Goal: Task Accomplishment & Management: Manage account settings

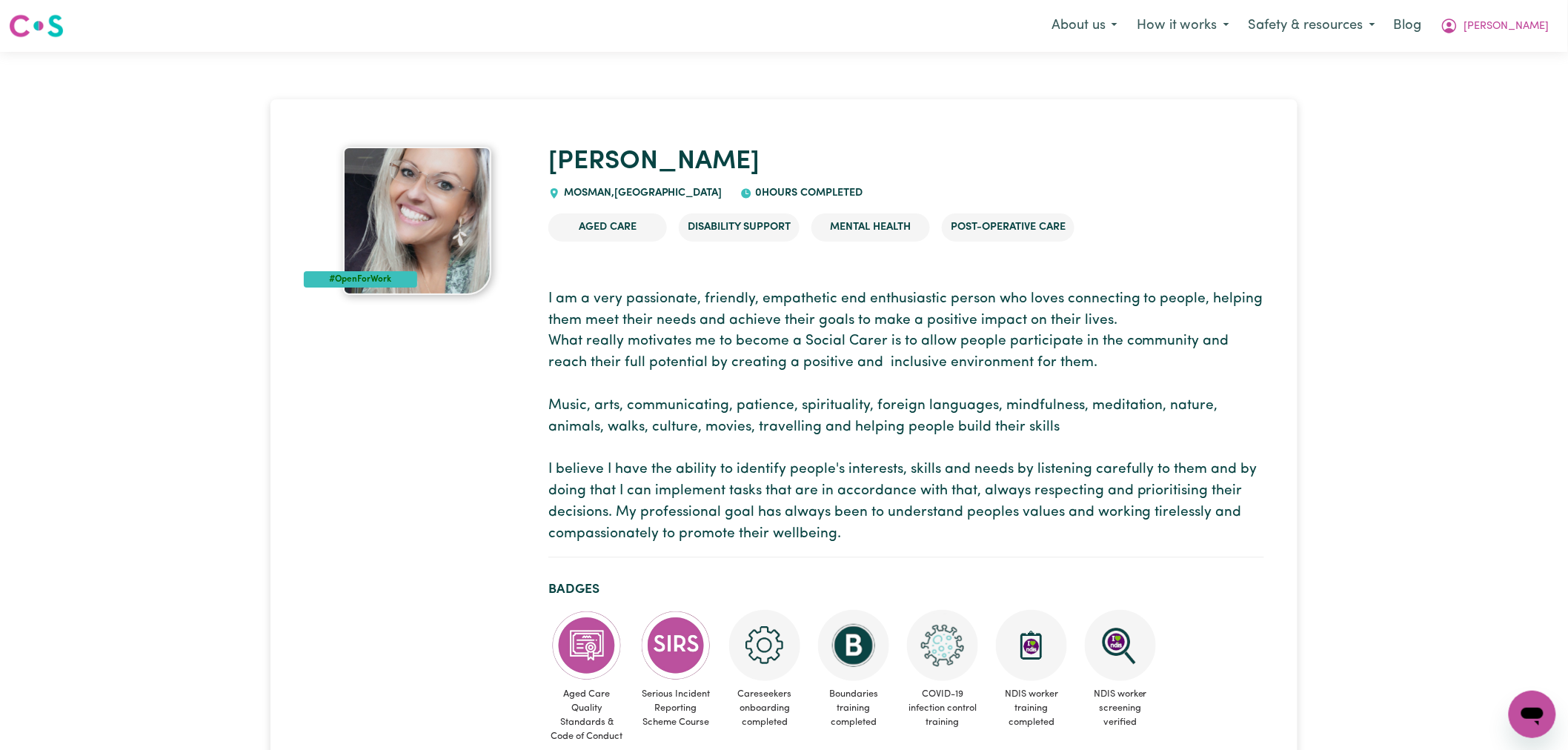
click at [1109, 413] on p "I am a very passionate, friendly, empathetic end enthusiastic person who loves …" at bounding box center [906, 417] width 716 height 256
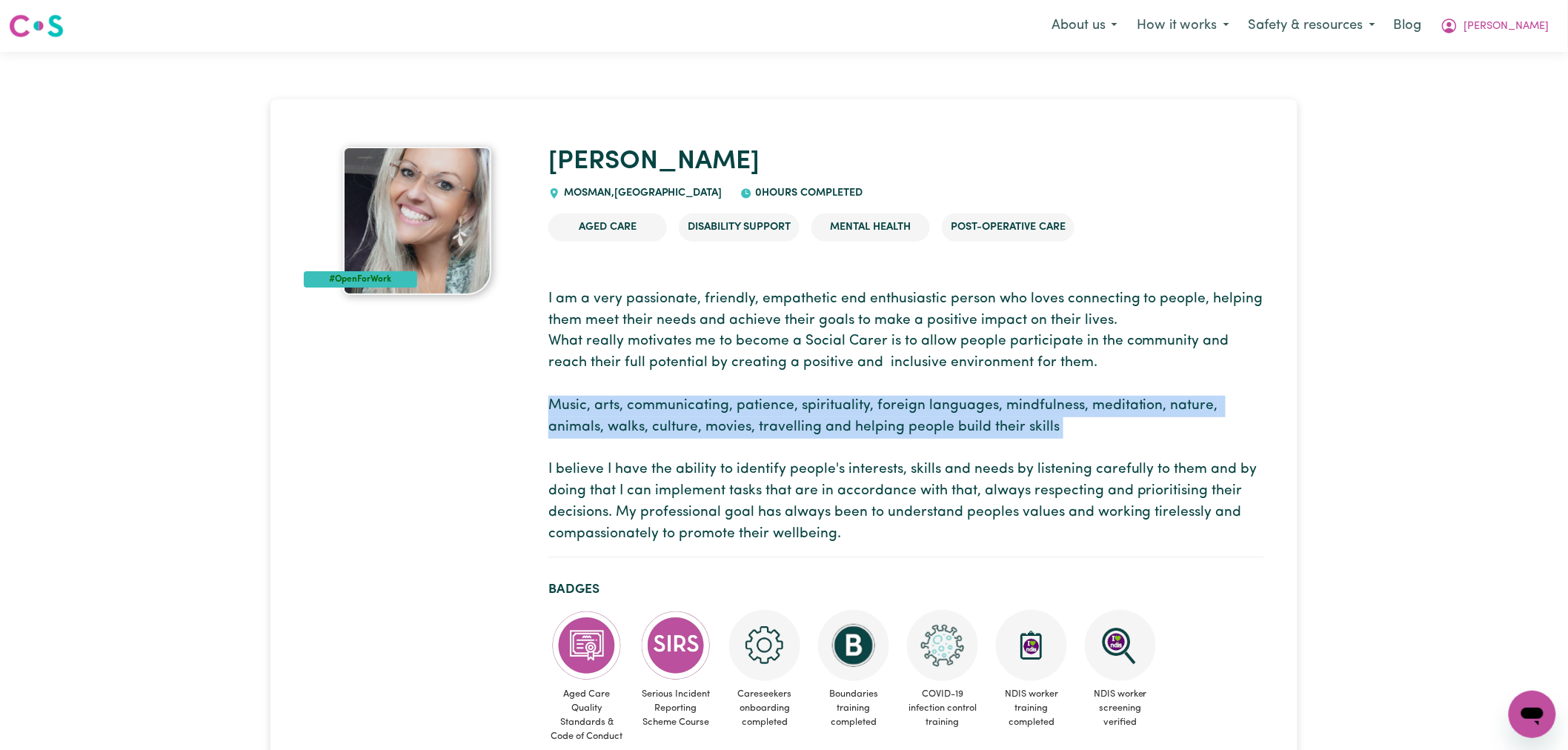
click at [1109, 413] on p "I am a very passionate, friendly, empathetic end enthusiastic person who loves …" at bounding box center [906, 417] width 716 height 256
click at [1007, 426] on p "I am a very passionate, friendly, empathetic end enthusiastic person who loves …" at bounding box center [906, 417] width 716 height 256
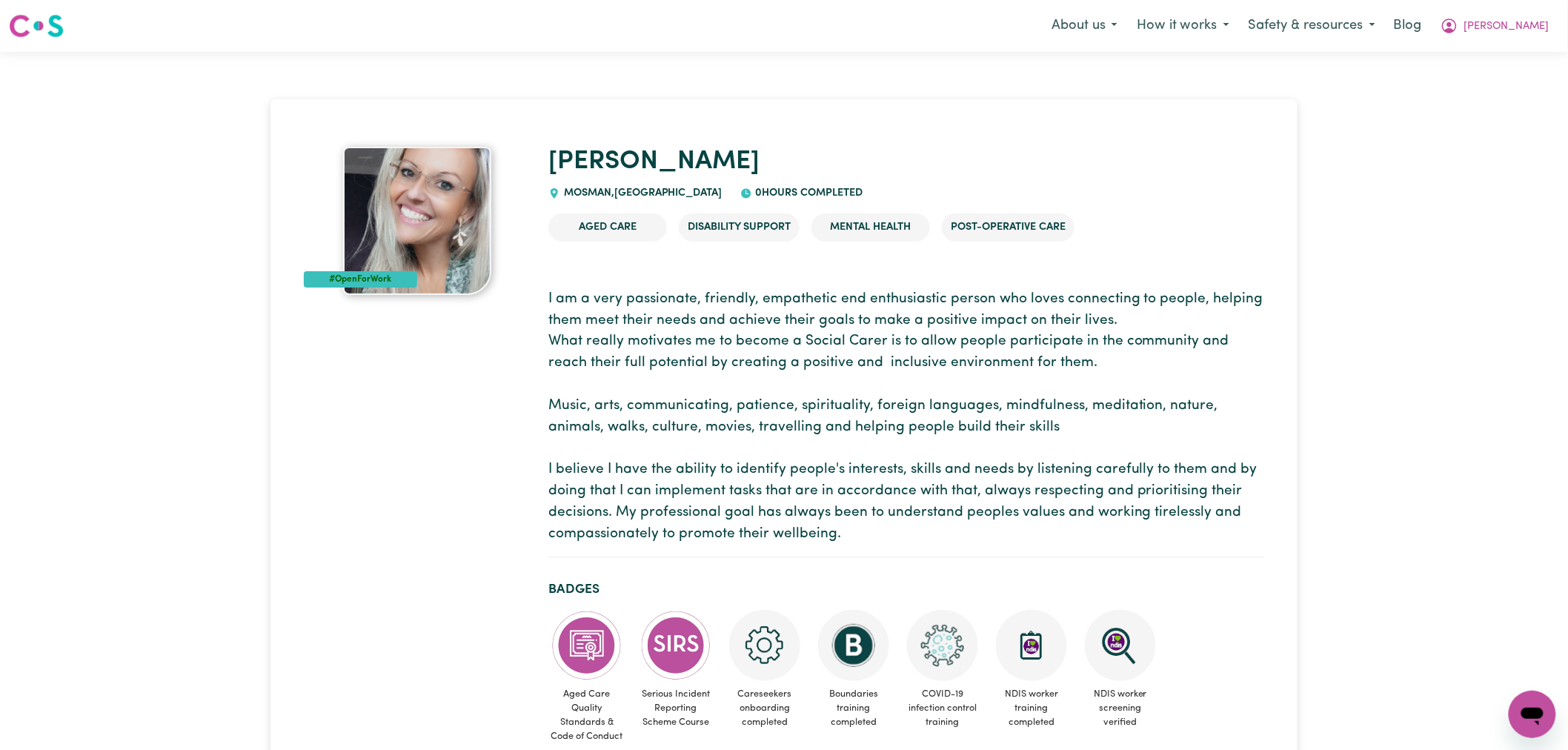
click at [1155, 432] on p "I am a very passionate, friendly, empathetic end enthusiastic person who loves …" at bounding box center [906, 417] width 716 height 256
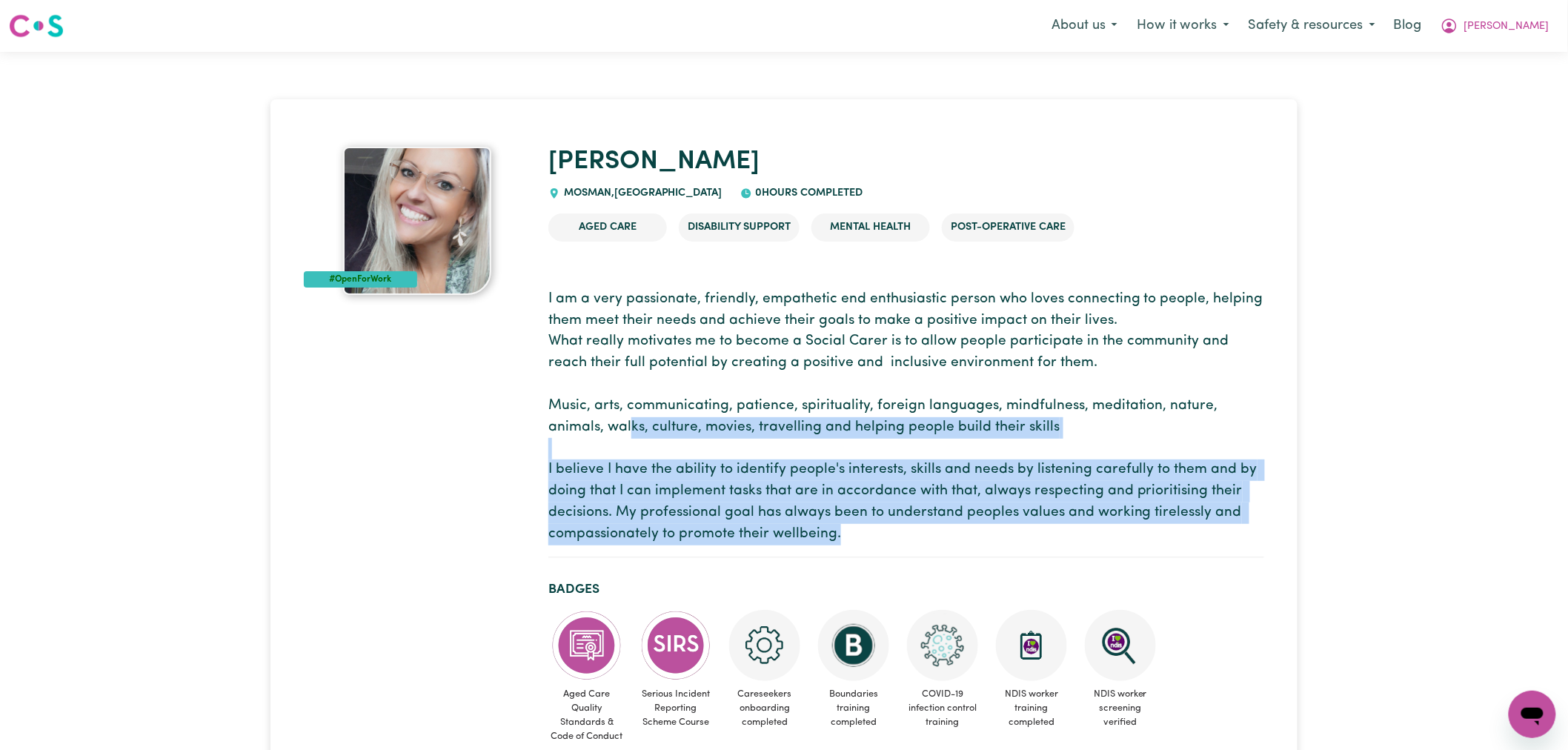
drag, startPoint x: 907, startPoint y: 537, endPoint x: 628, endPoint y: 417, distance: 303.7
click at [628, 417] on p "I am a very passionate, friendly, empathetic end enthusiastic person who loves …" at bounding box center [906, 417] width 716 height 256
click at [629, 417] on p "I am a very passionate, friendly, empathetic end enthusiastic person who loves …" at bounding box center [906, 417] width 716 height 256
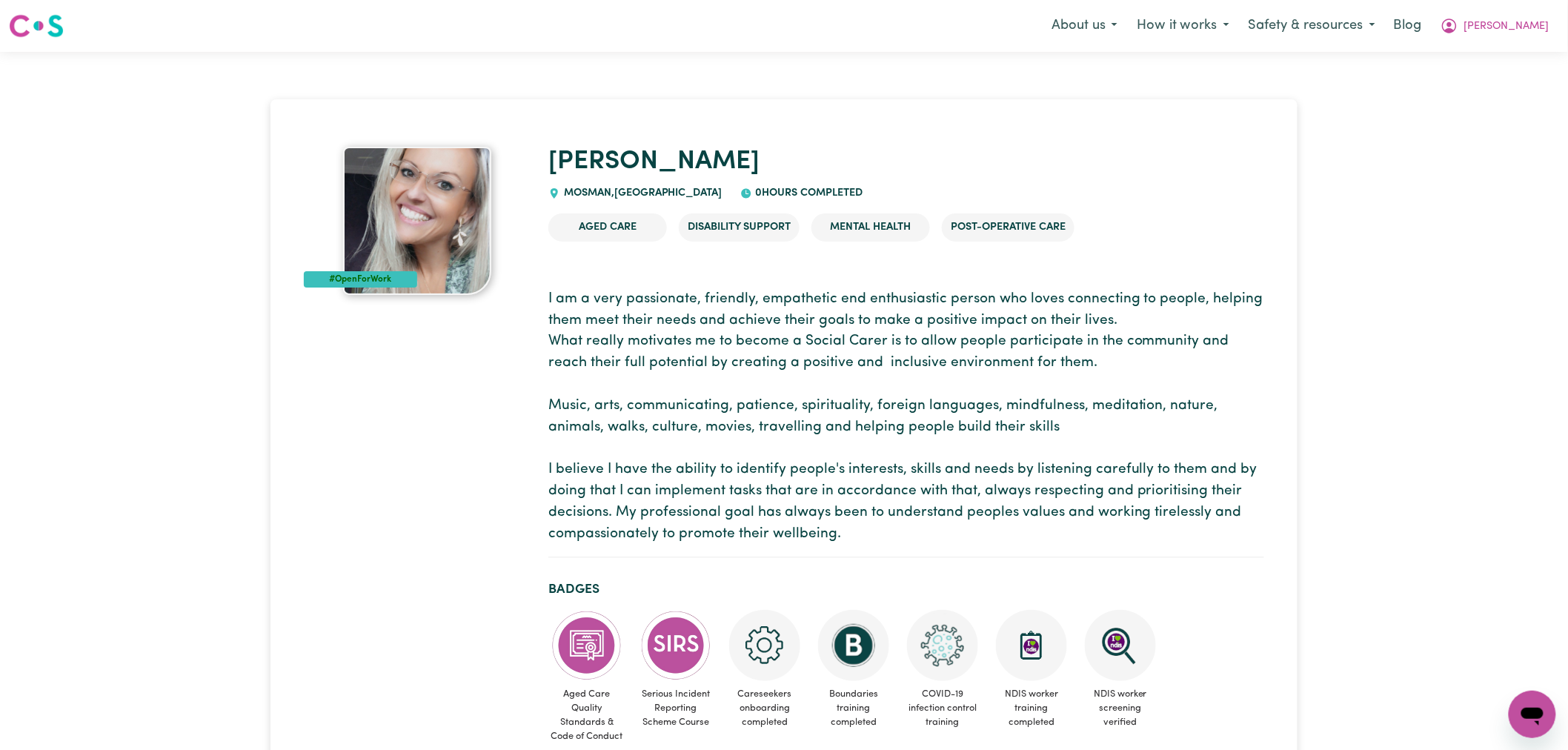
click at [827, 414] on p "I am a very passionate, friendly, empathetic end enthusiastic person who loves …" at bounding box center [906, 417] width 716 height 256
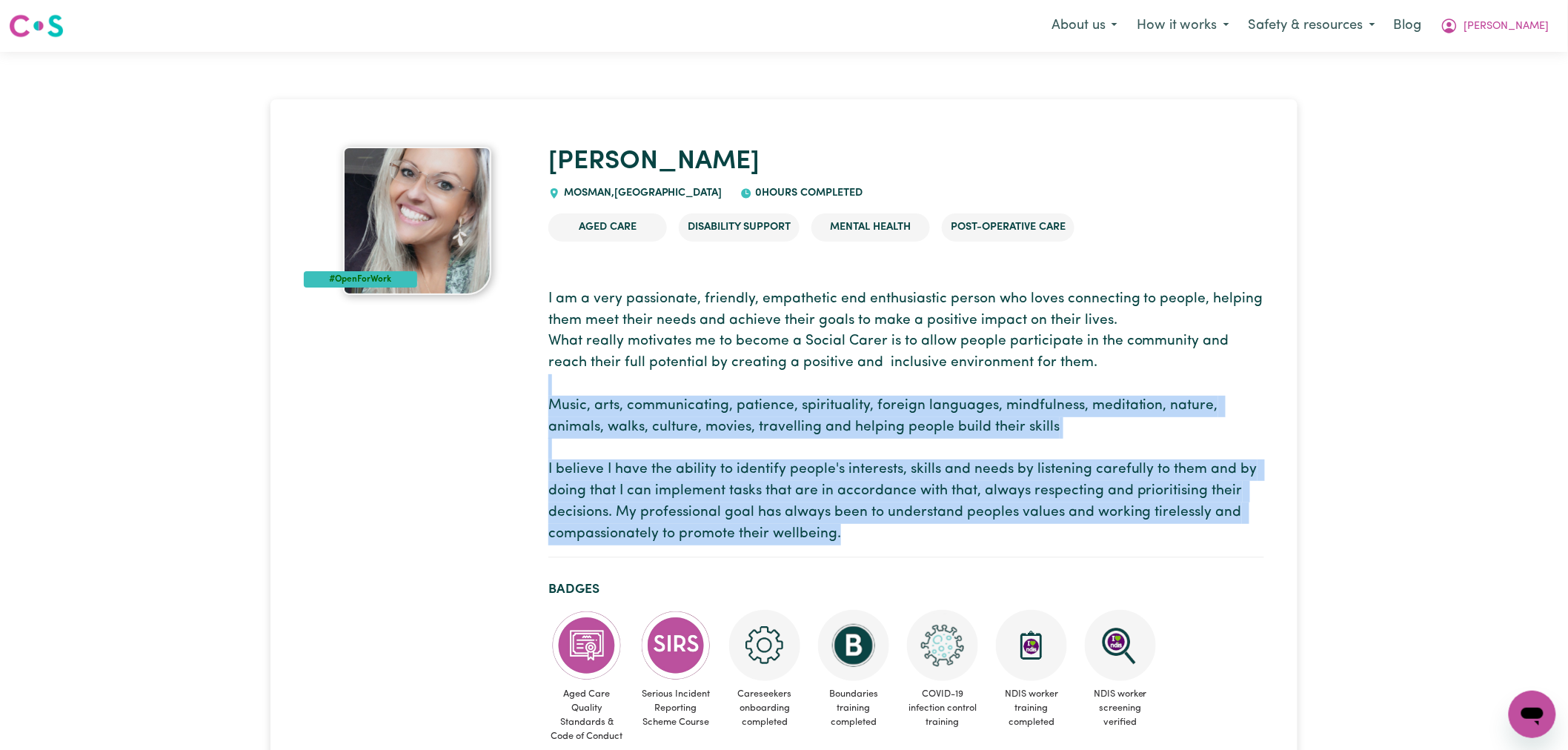
drag, startPoint x: 864, startPoint y: 543, endPoint x: 546, endPoint y: 387, distance: 354.2
click at [920, 542] on p "I am a very passionate, friendly, empathetic end enthusiastic person who loves …" at bounding box center [906, 417] width 716 height 256
drag, startPoint x: 842, startPoint y: 538, endPoint x: 540, endPoint y: 392, distance: 335.4
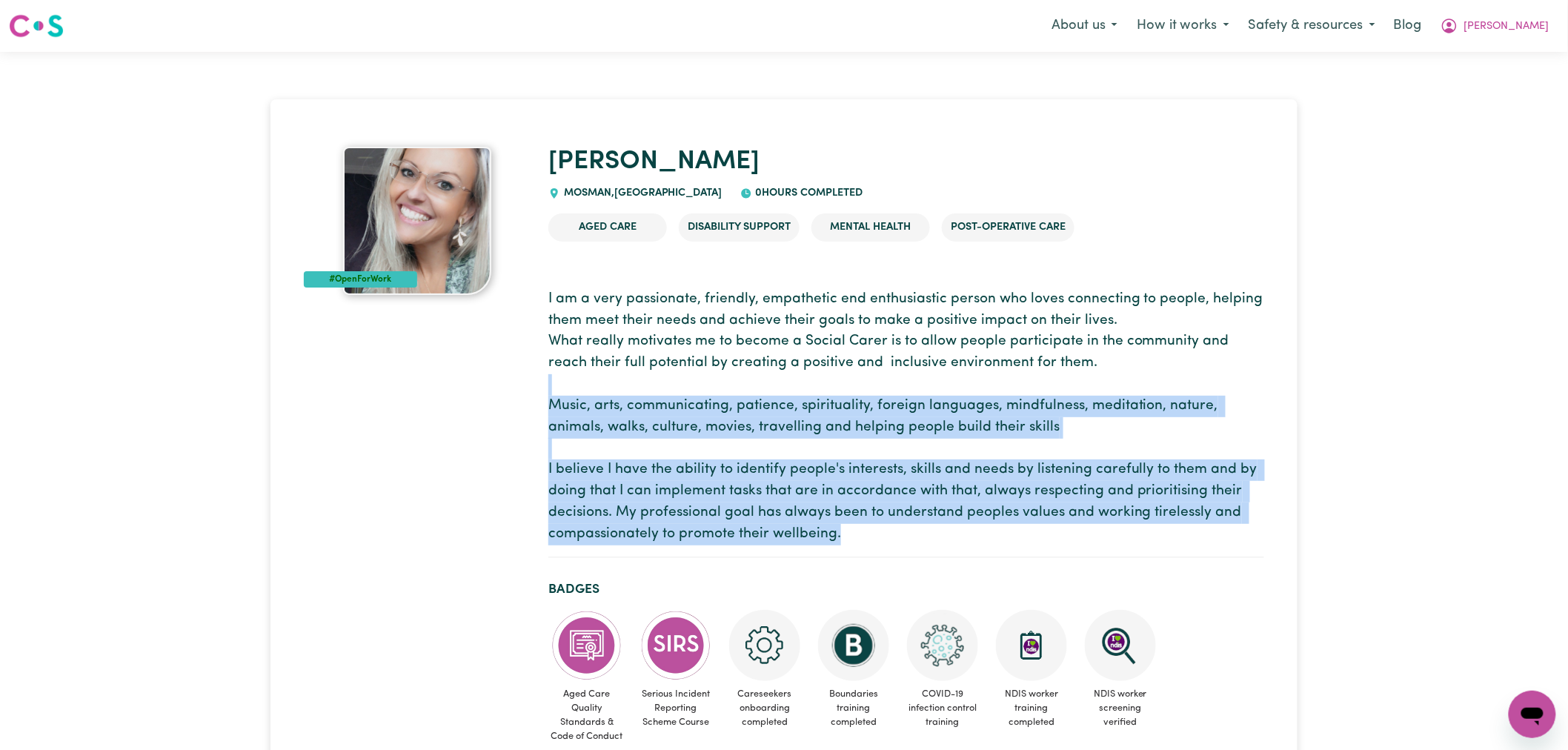
click at [620, 398] on p "I am a very passionate, friendly, empathetic end enthusiastic person who loves …" at bounding box center [906, 417] width 716 height 256
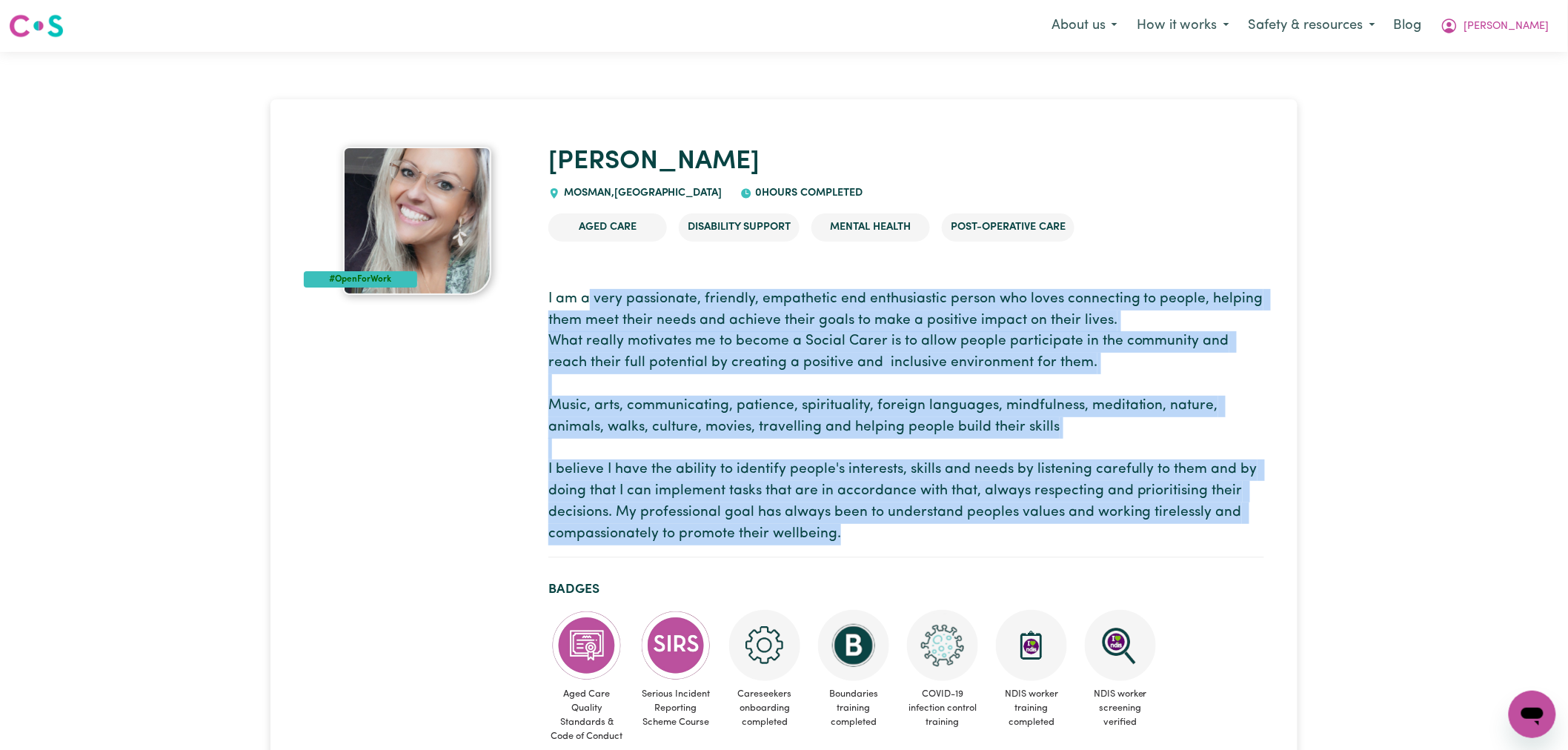
drag, startPoint x: 715, startPoint y: 517, endPoint x: 594, endPoint y: 299, distance: 249.3
click at [589, 300] on p "I am a very passionate, friendly, empathetic end enthusiastic person who loves …" at bounding box center [906, 417] width 716 height 256
click at [594, 299] on p "I am a very passionate, friendly, empathetic end enthusiastic person who loves …" at bounding box center [906, 417] width 716 height 256
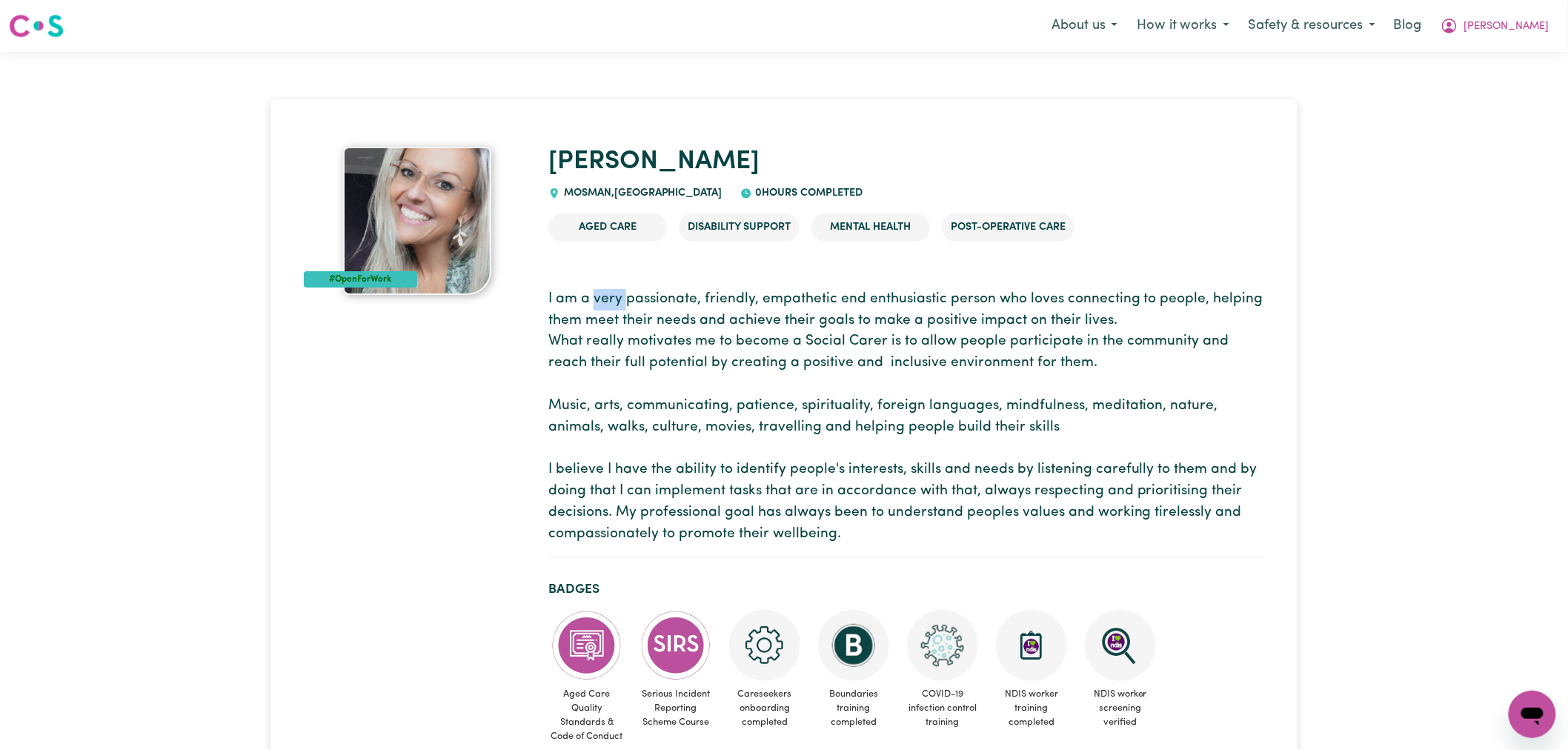
click at [594, 299] on p "I am a very passionate, friendly, empathetic end enthusiastic person who loves …" at bounding box center [906, 417] width 716 height 256
click at [964, 397] on p "I am a very passionate, friendly, empathetic end enthusiastic person who loves …" at bounding box center [906, 417] width 716 height 256
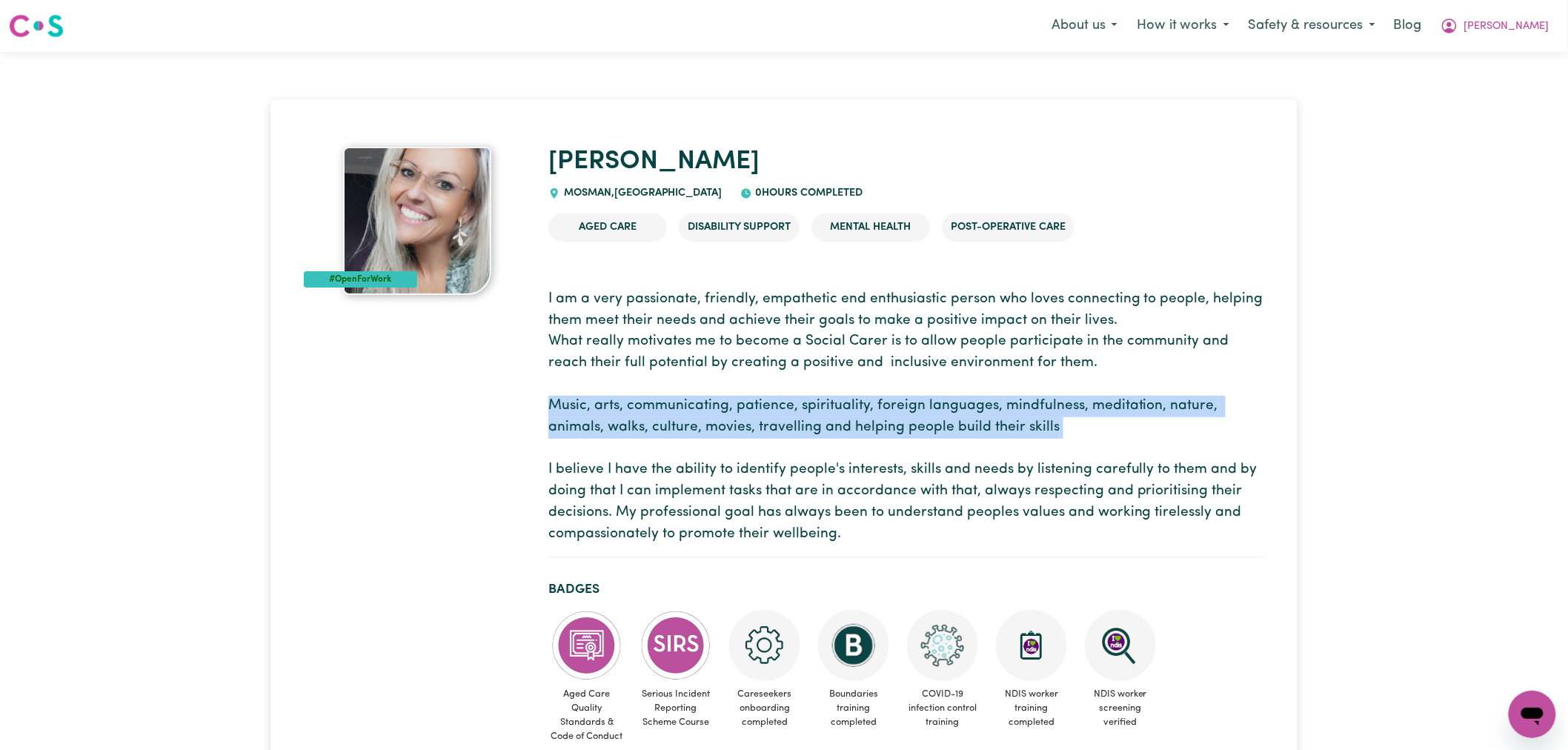
click at [964, 397] on p "I am a very passionate, friendly, empathetic end enthusiastic person who loves …" at bounding box center [906, 417] width 716 height 256
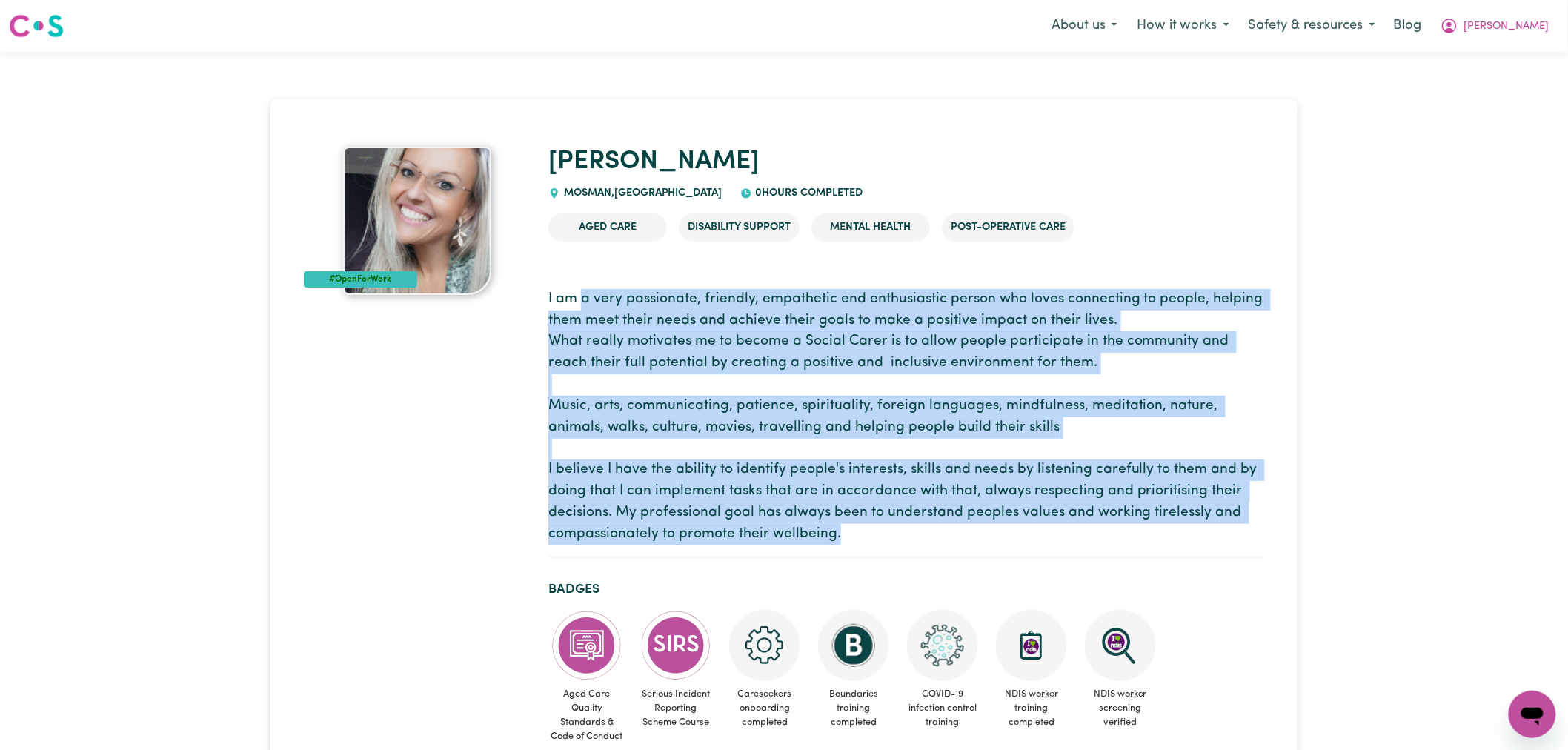
drag, startPoint x: 857, startPoint y: 540, endPoint x: 584, endPoint y: 284, distance: 374.3
click at [584, 284] on section "I am a very passionate, friendly, empathetic end enthusiastic person who loves …" at bounding box center [906, 418] width 716 height 282
click at [558, 310] on p "I am a very passionate, friendly, empathetic end enthusiastic person who loves …" at bounding box center [906, 417] width 716 height 256
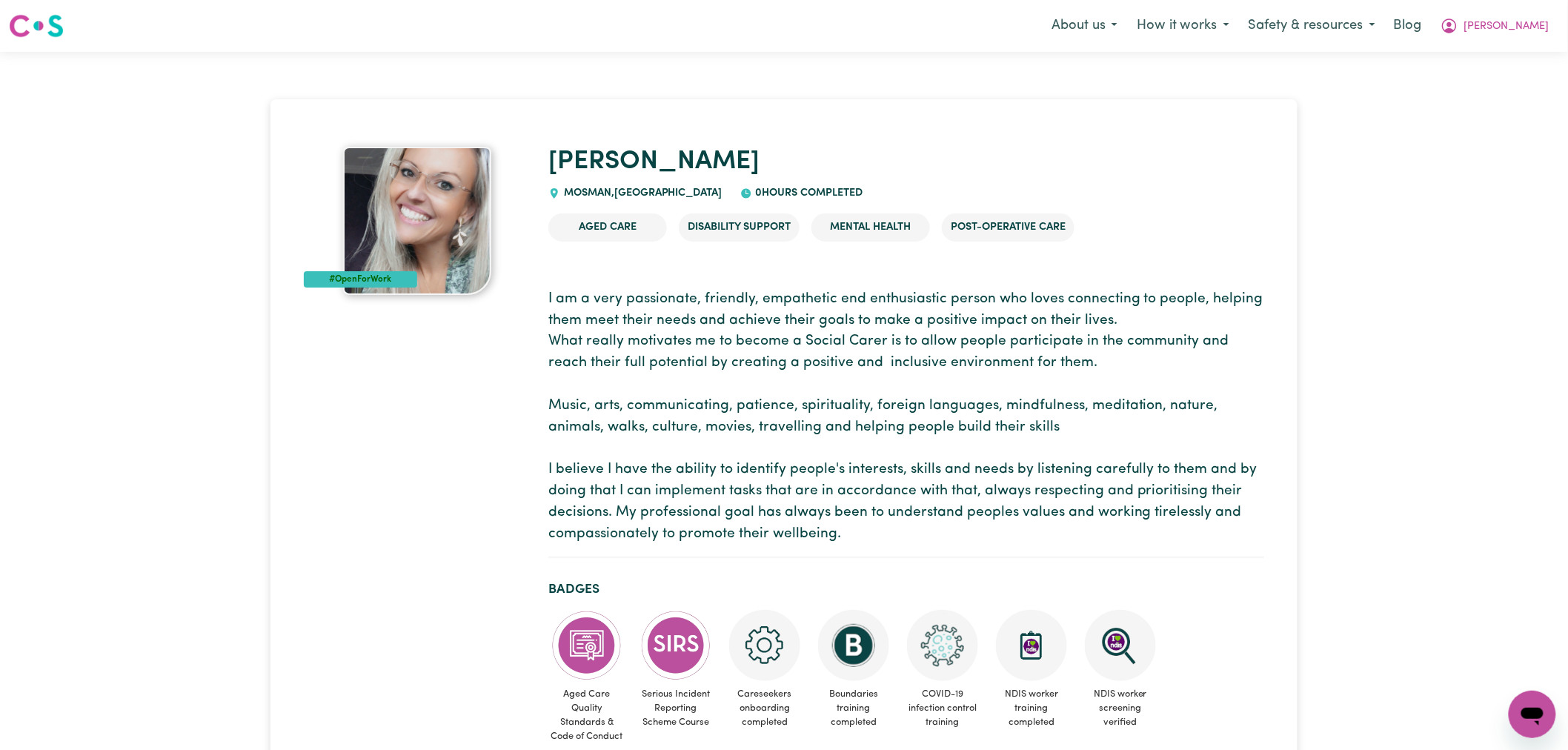
click at [642, 336] on p "I am a very passionate, friendly, empathetic end enthusiastic person who loves …" at bounding box center [906, 417] width 716 height 256
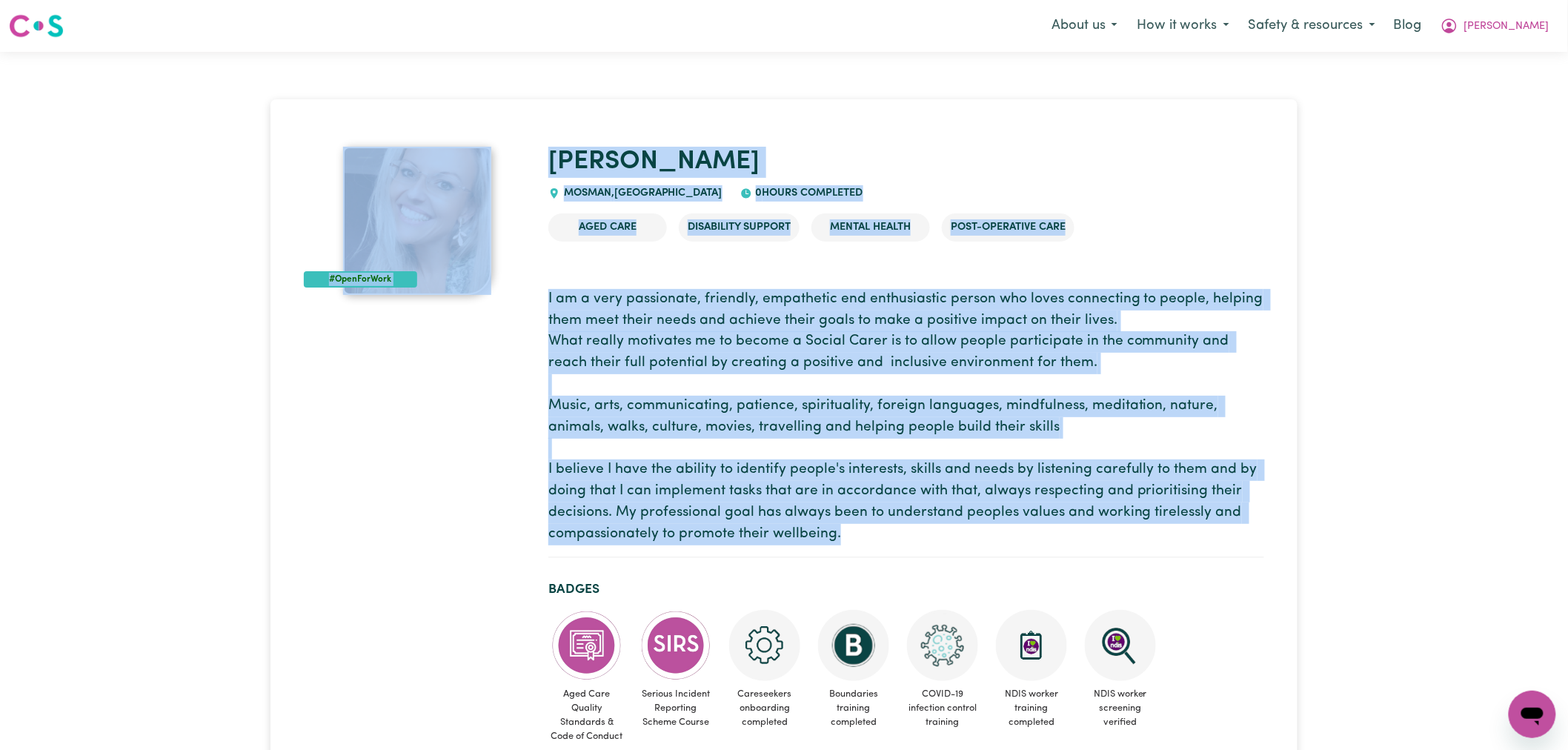
drag, startPoint x: 912, startPoint y: 546, endPoint x: 643, endPoint y: 102, distance: 519.1
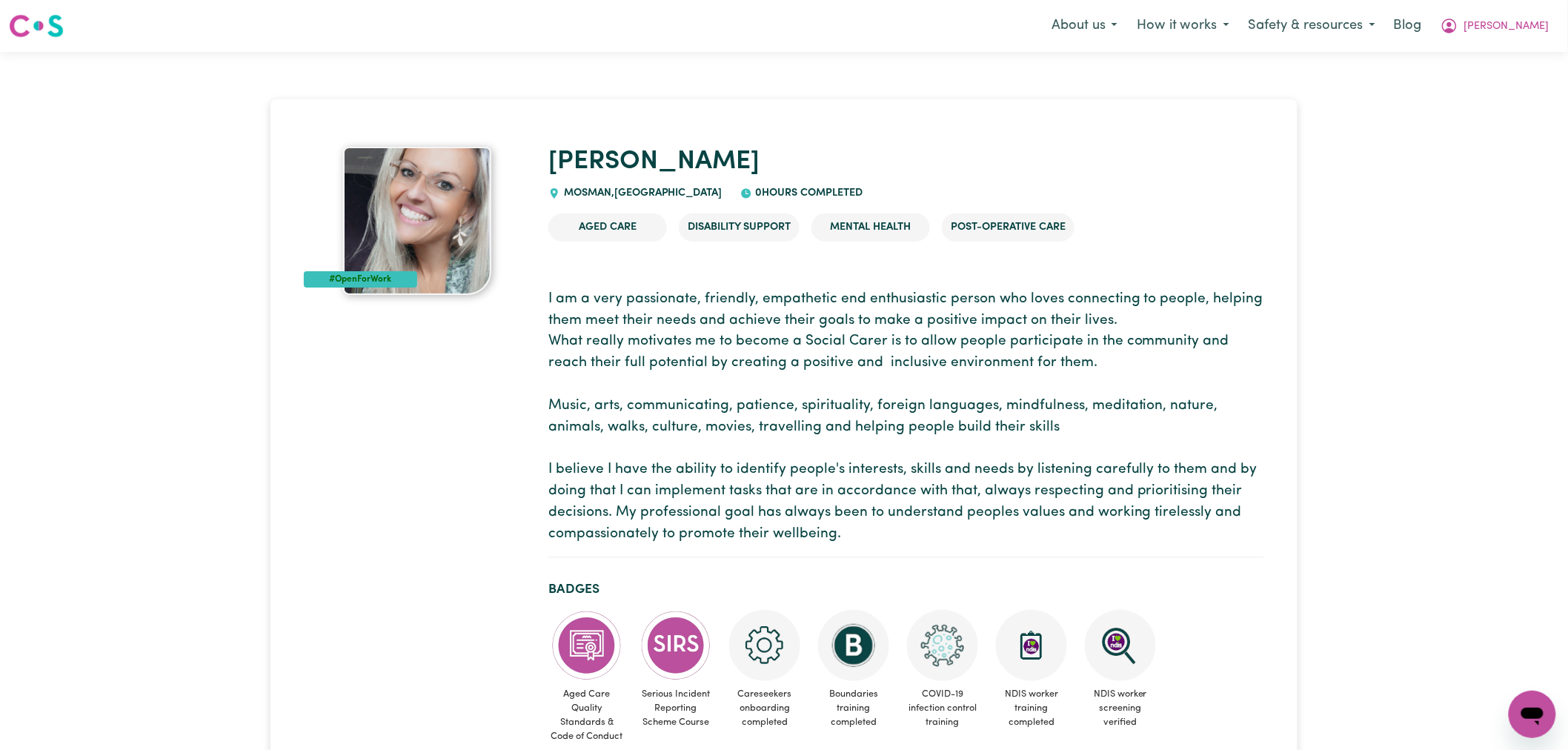
click at [1093, 466] on p "I am a very passionate, friendly, empathetic end enthusiastic person who loves …" at bounding box center [906, 417] width 716 height 256
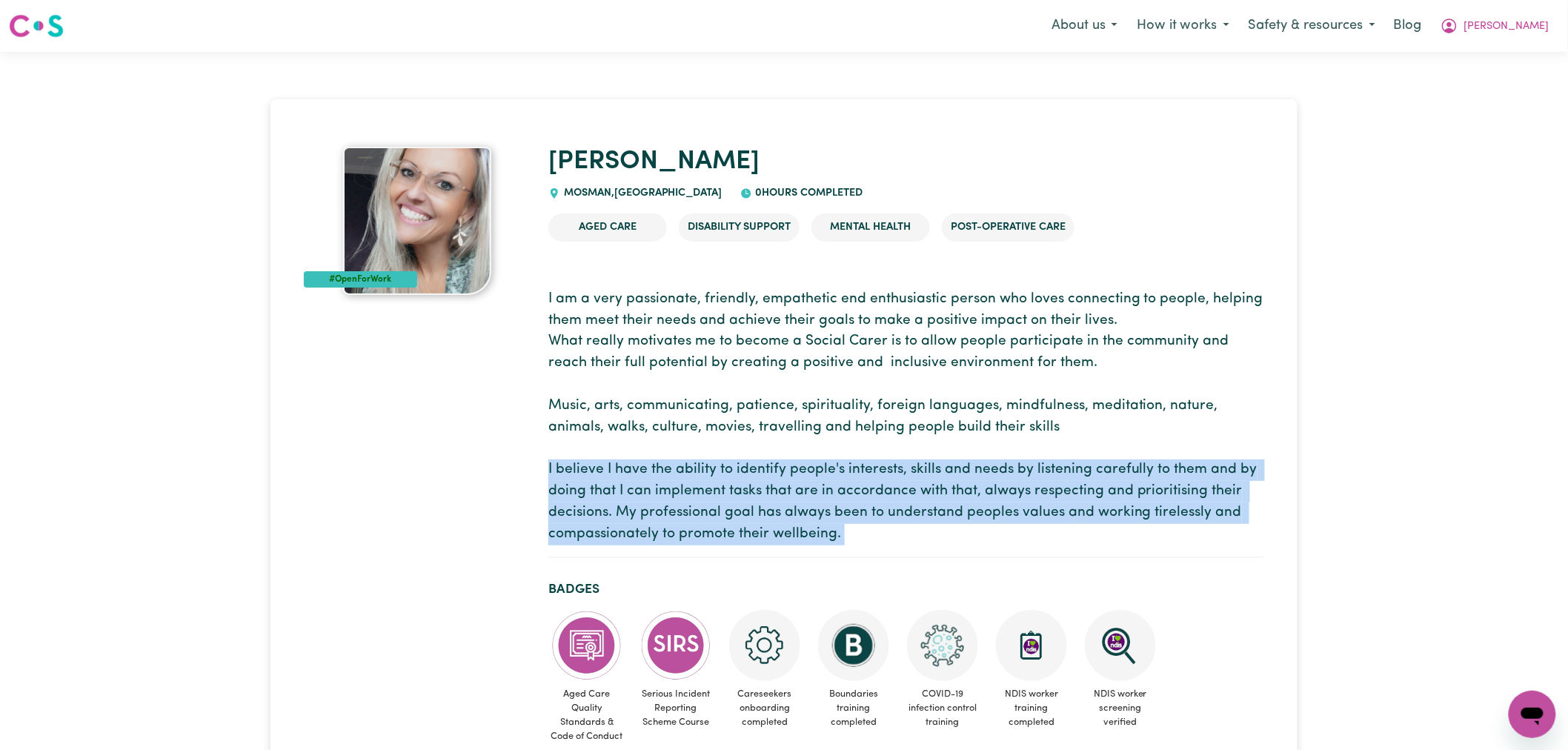
click at [1093, 466] on p "I am a very passionate, friendly, empathetic end enthusiastic person who loves …" at bounding box center [906, 417] width 716 height 256
click at [1093, 463] on p "I am a very passionate, friendly, empathetic end enthusiastic person who loves …" at bounding box center [906, 417] width 716 height 256
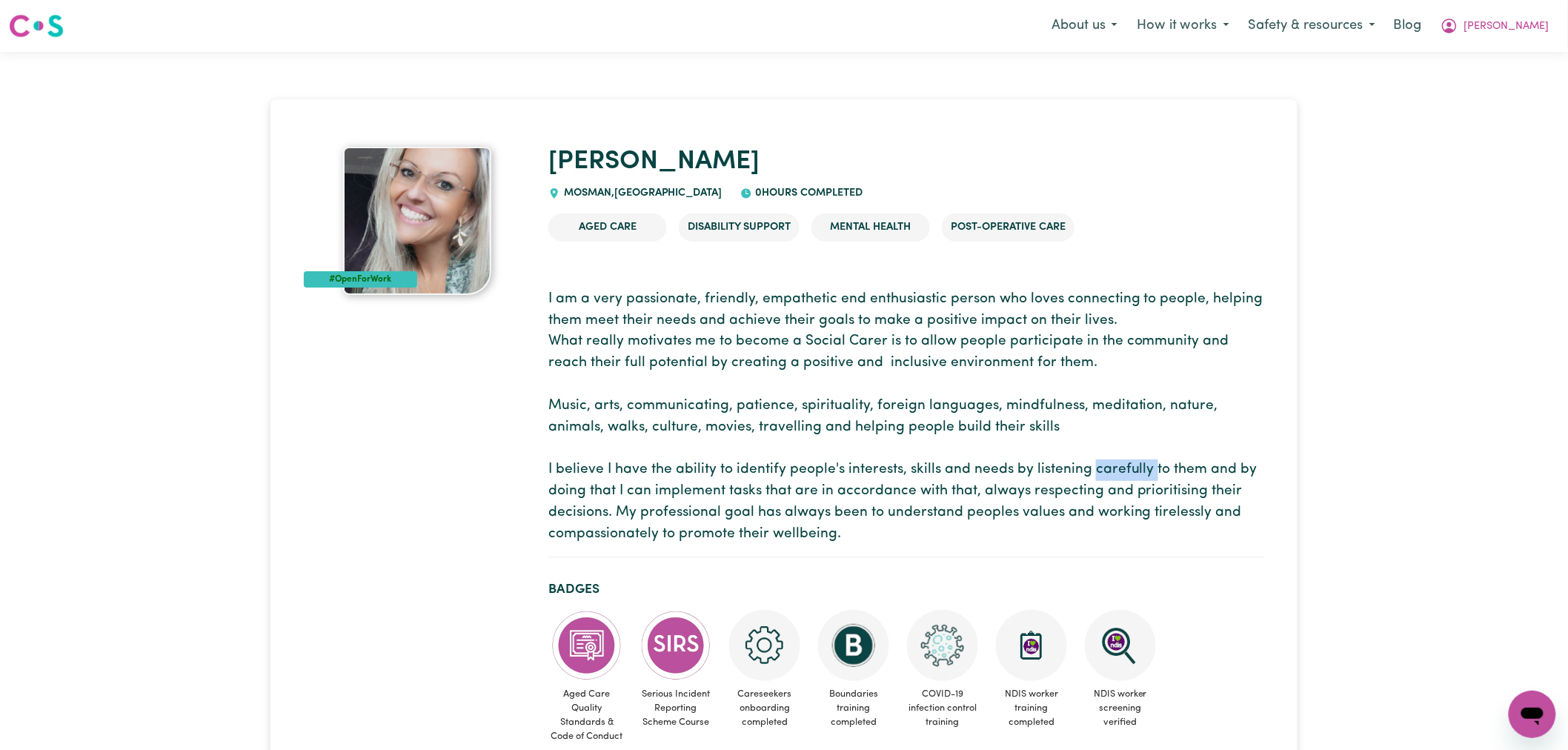
click at [1093, 463] on p "I am a very passionate, friendly, empathetic end enthusiastic person who loves …" at bounding box center [906, 417] width 716 height 256
click at [880, 448] on p "I am a very passionate, friendly, empathetic end enthusiastic person who loves …" at bounding box center [906, 417] width 716 height 256
click at [860, 441] on p "I am a very passionate, friendly, empathetic end enthusiastic person who loves …" at bounding box center [906, 417] width 716 height 256
click at [888, 415] on p "I am a very passionate, friendly, empathetic end enthusiastic person who loves …" at bounding box center [906, 417] width 716 height 256
click at [891, 415] on p "I am a very passionate, friendly, empathetic end enthusiastic person who loves …" at bounding box center [906, 417] width 716 height 256
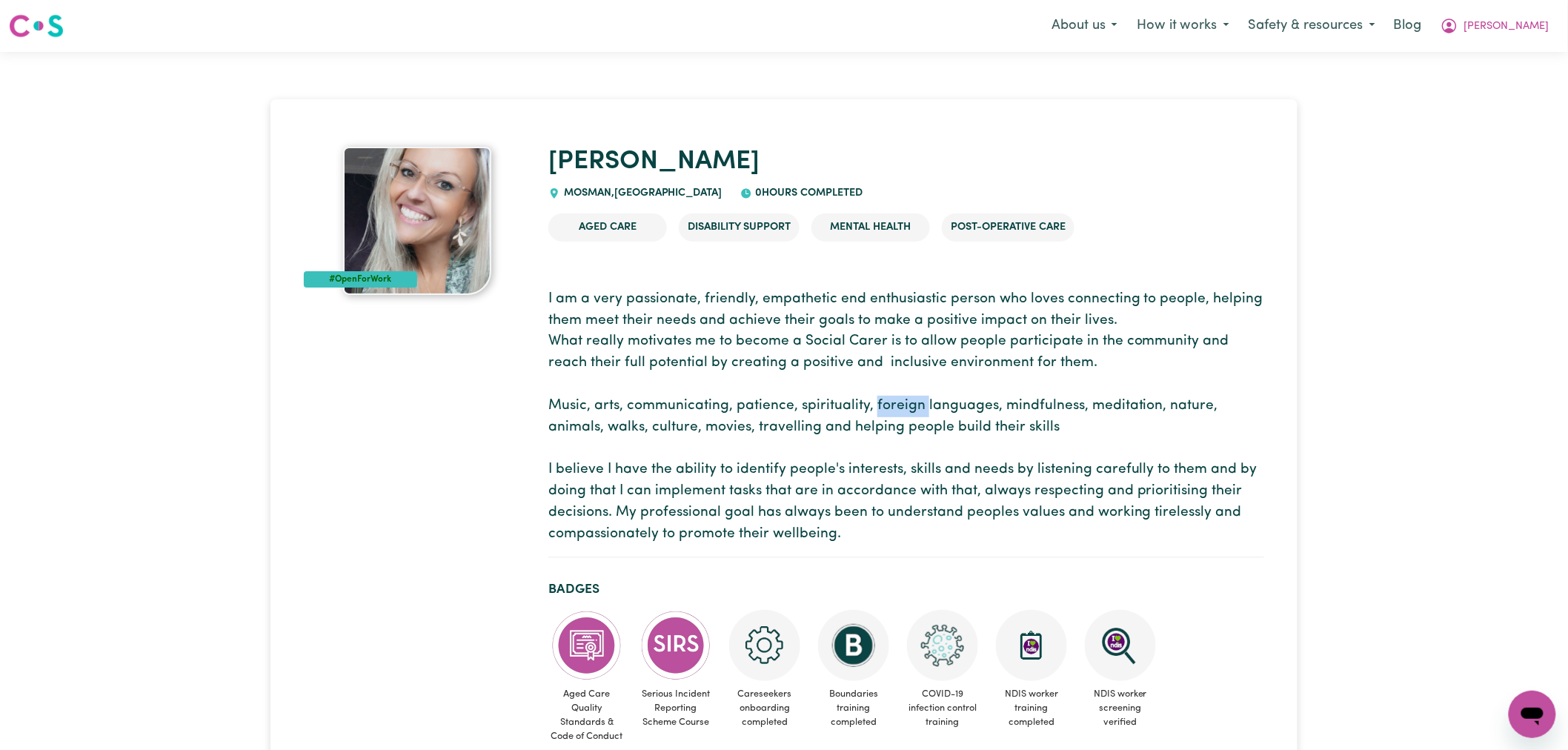
click at [891, 415] on p "I am a very passionate, friendly, empathetic end enthusiastic person who loves …" at bounding box center [906, 417] width 716 height 256
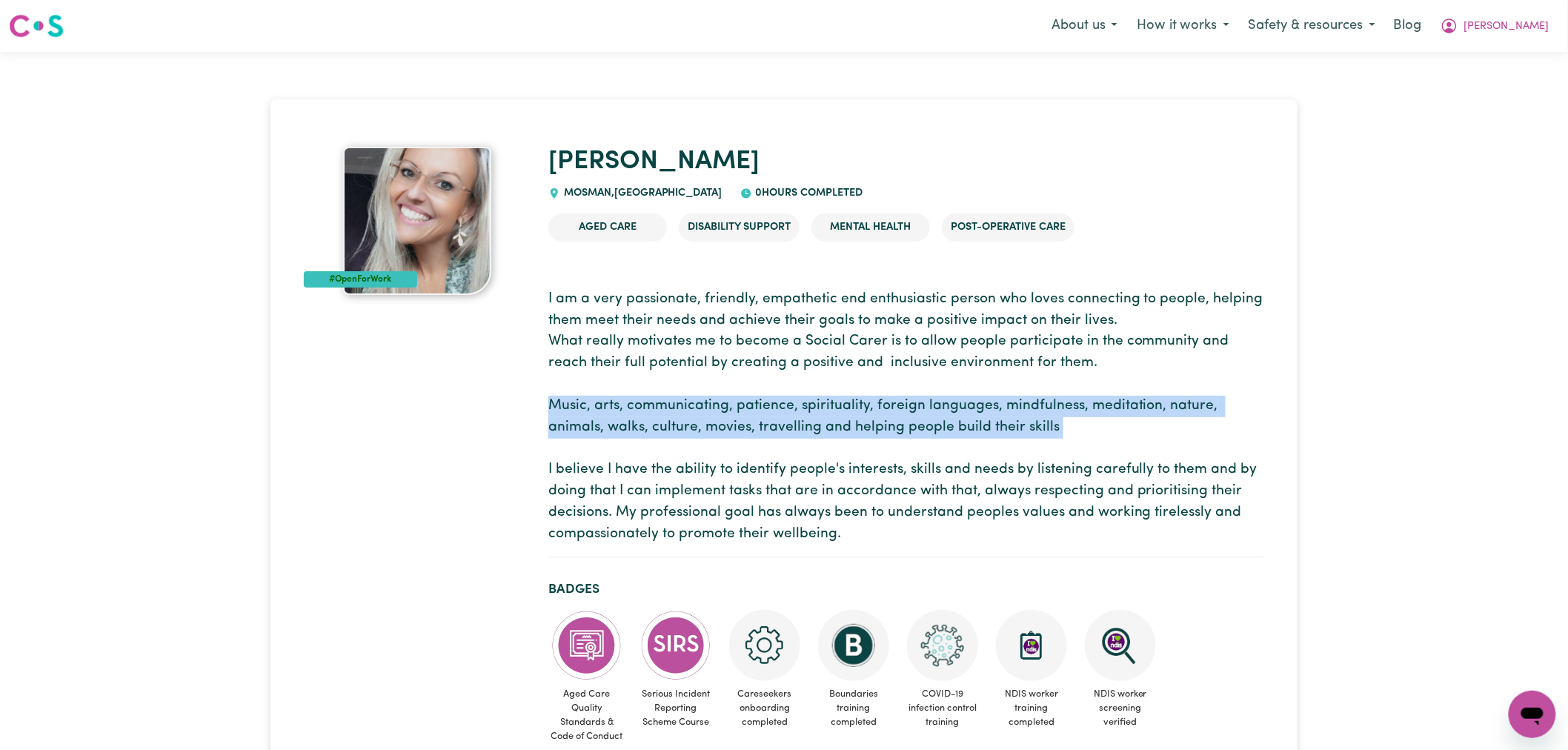
click at [891, 415] on p "I am a very passionate, friendly, empathetic end enthusiastic person who loves …" at bounding box center [906, 417] width 716 height 256
click at [1067, 456] on p "I am a very passionate, friendly, empathetic end enthusiastic person who loves …" at bounding box center [906, 417] width 716 height 256
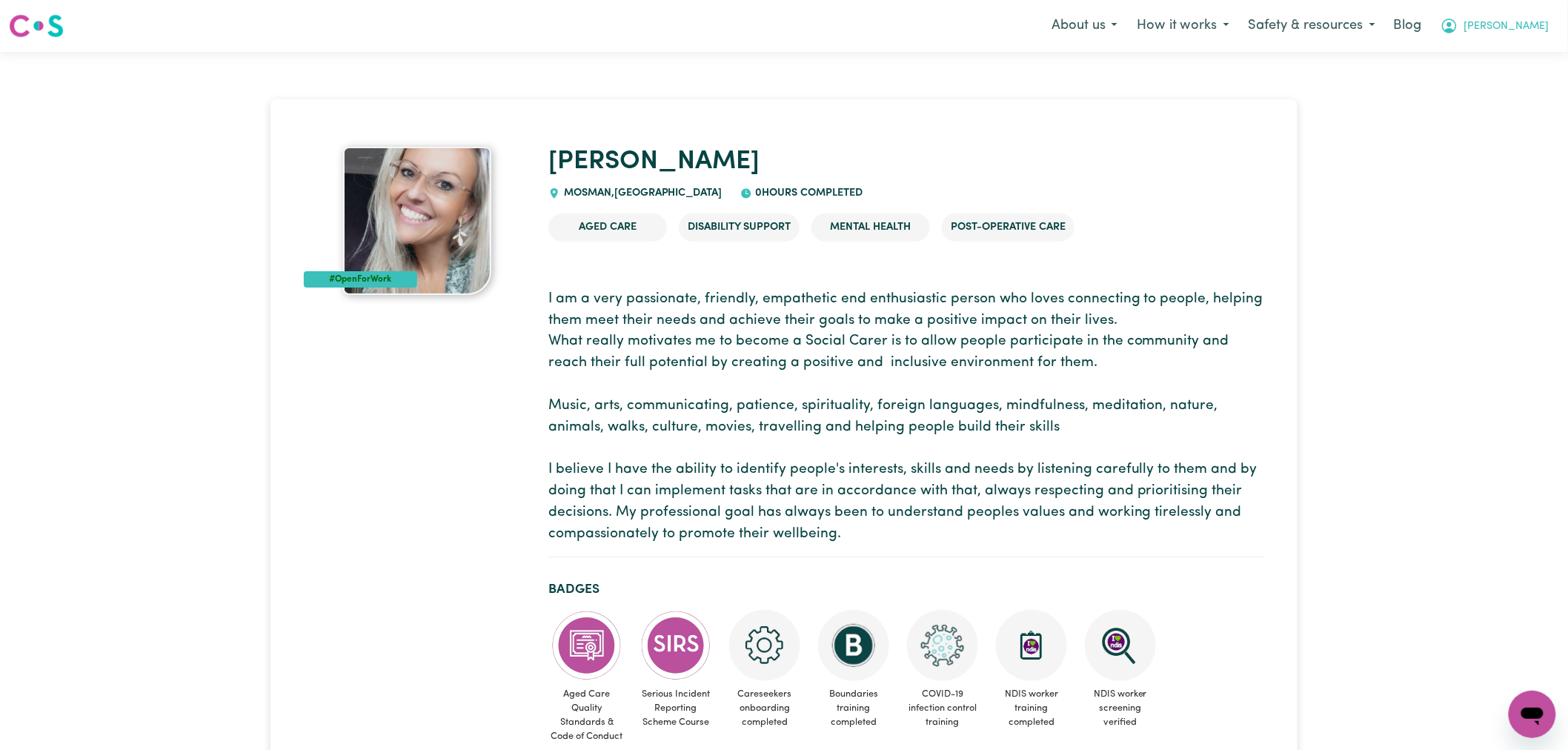
click at [1537, 25] on span "[PERSON_NAME]" at bounding box center [1506, 27] width 85 height 17
click at [1495, 84] on link "Logout" at bounding box center [1499, 85] width 117 height 28
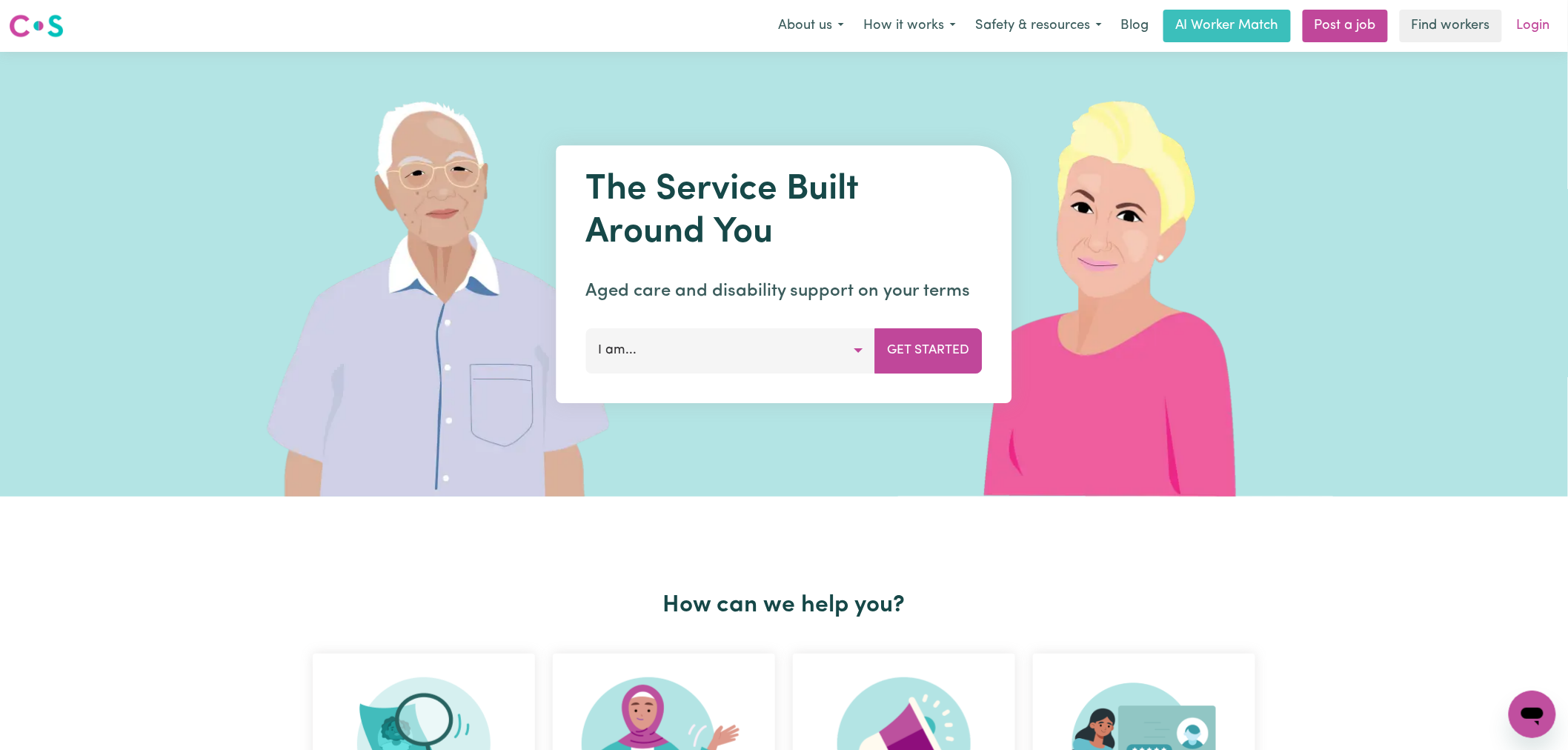
click at [1539, 20] on link "Login" at bounding box center [1533, 26] width 51 height 33
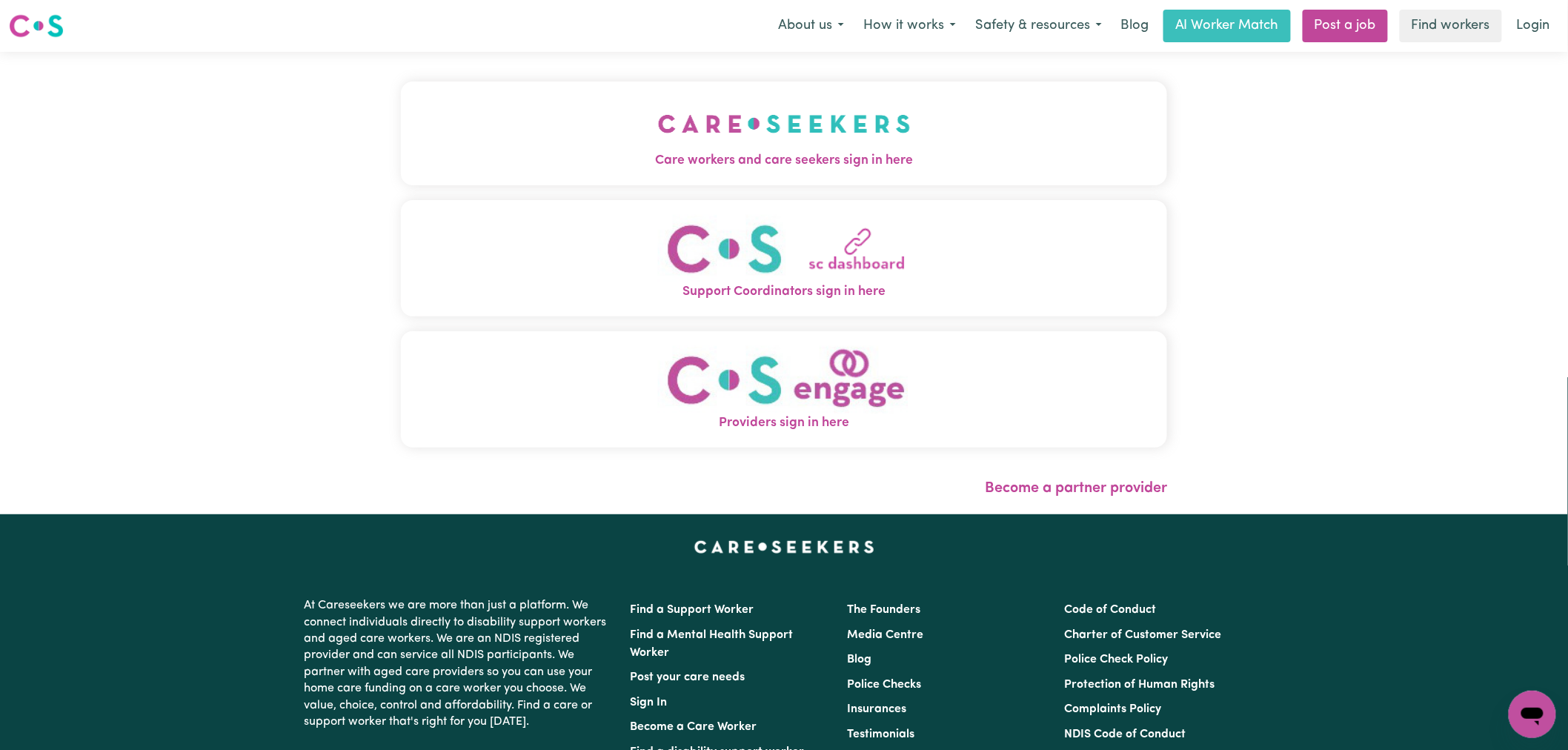
click at [658, 126] on img "Care workers and care seekers sign in here" at bounding box center [784, 123] width 252 height 55
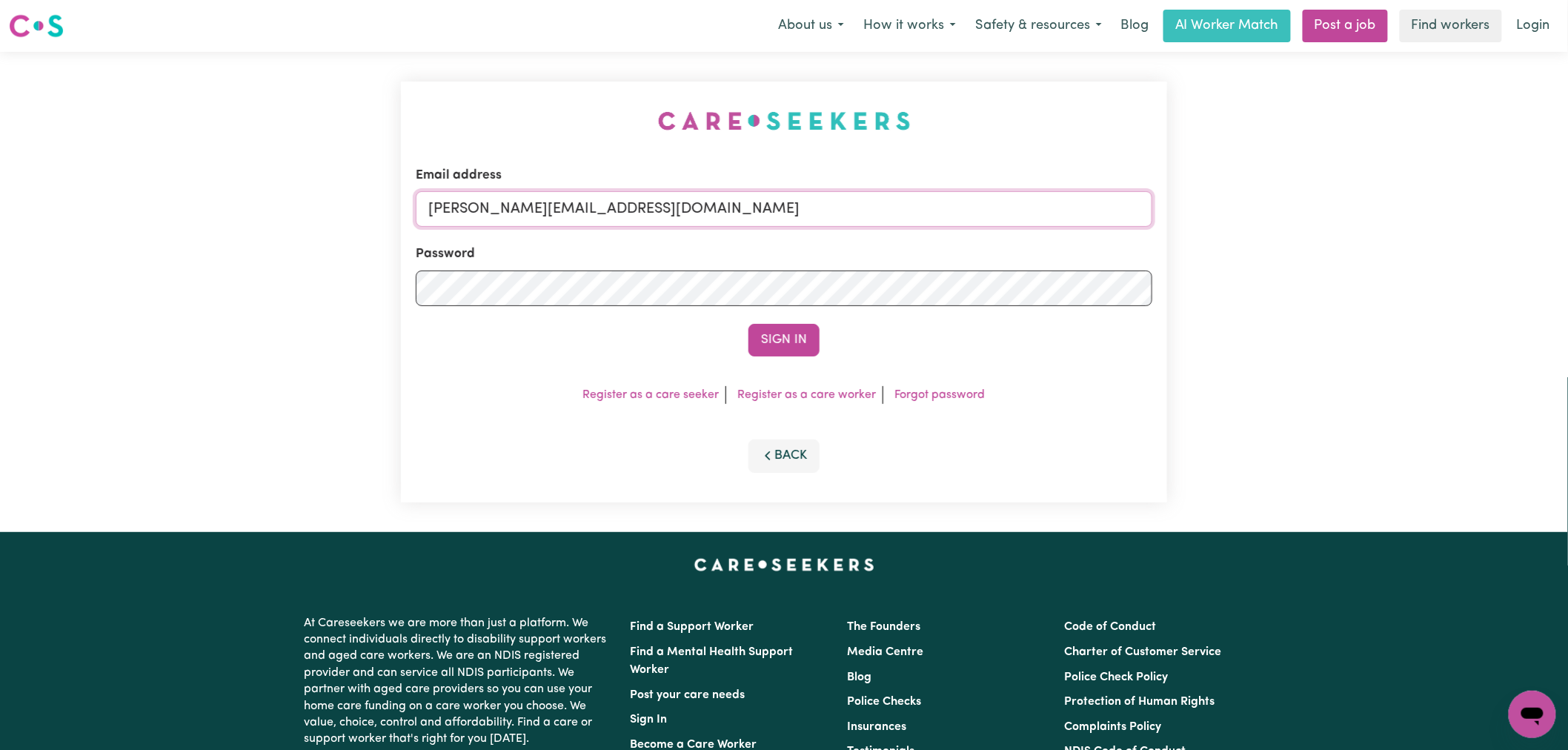
click at [687, 215] on input "[PERSON_NAME][EMAIL_ADDRESS][DOMAIN_NAME]" at bounding box center [784, 209] width 737 height 36
drag, startPoint x: 721, startPoint y: 205, endPoint x: 722, endPoint y: 225, distance: 20.0
click at [721, 205] on input "[PERSON_NAME][EMAIL_ADDRESS][DOMAIN_NAME]" at bounding box center [784, 209] width 737 height 36
drag, startPoint x: 800, startPoint y: 204, endPoint x: 502, endPoint y: 201, distance: 298.0
click at [502, 201] on input "superuser~ [EMAIL_ADDRESS][DOMAIN_NAME]" at bounding box center [784, 209] width 737 height 36
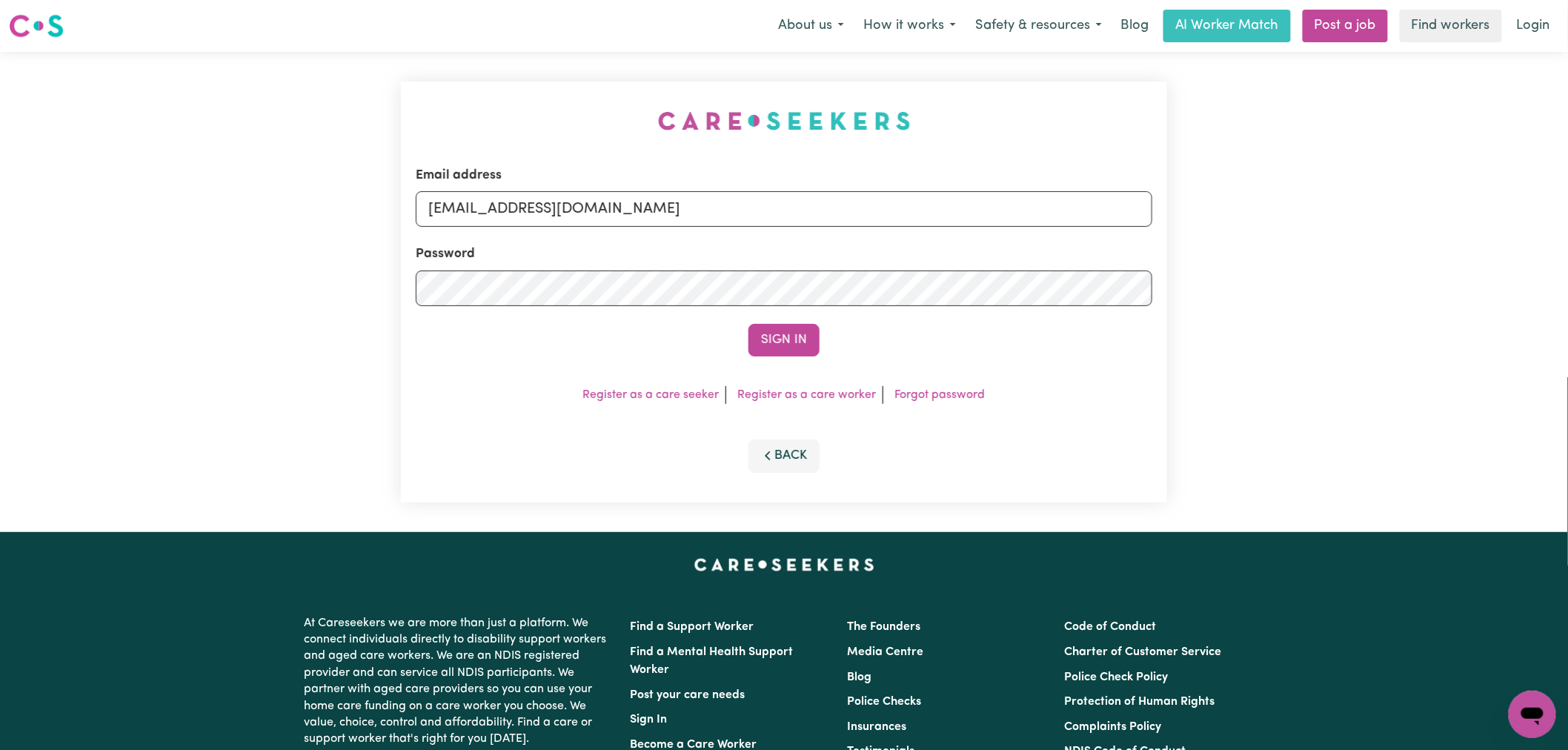
type input "[EMAIL_ADDRESS][DOMAIN_NAME]"
click at [748, 324] on button "Sign In" at bounding box center [784, 339] width 71 height 33
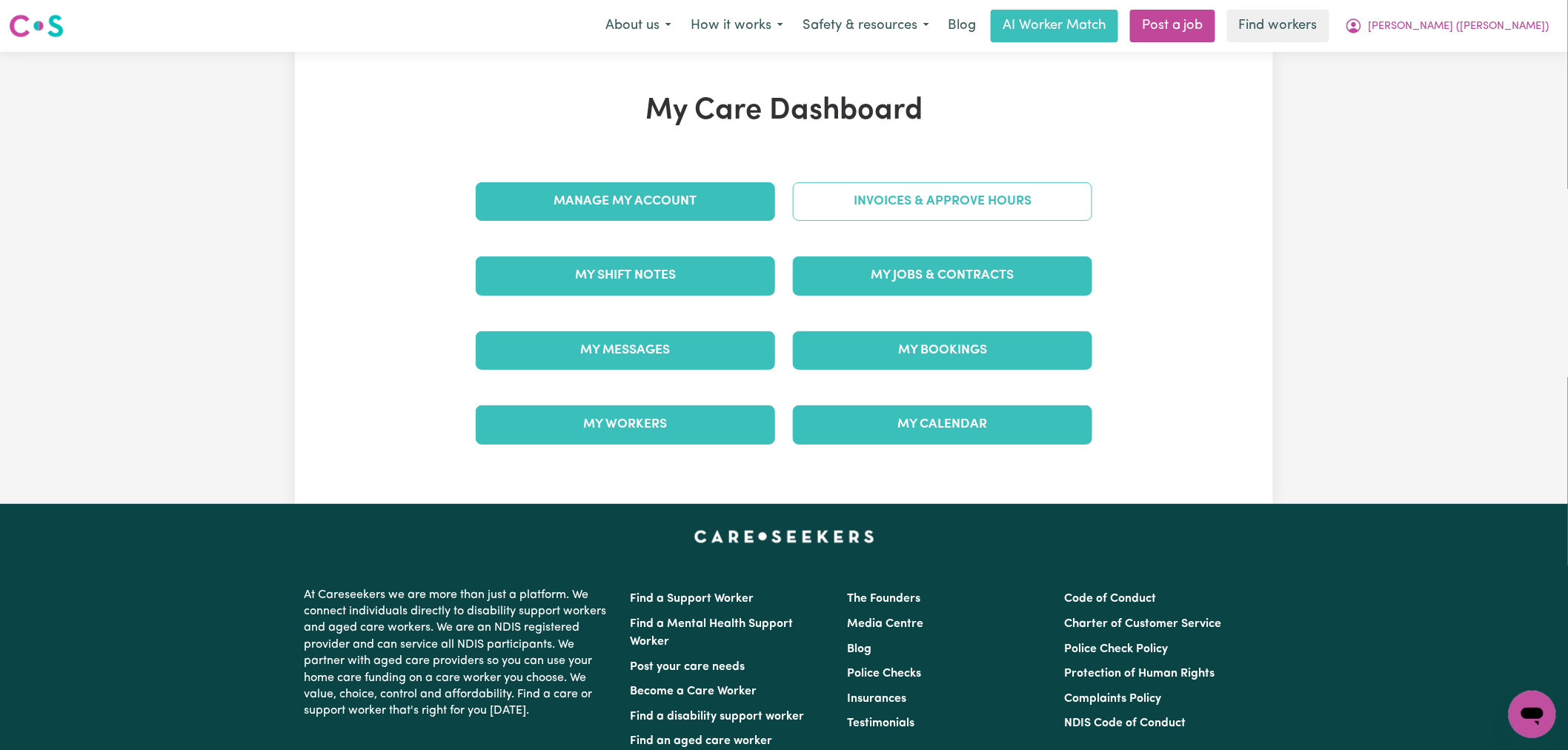
click at [930, 206] on link "Invoices & Approve Hours" at bounding box center [942, 201] width 299 height 39
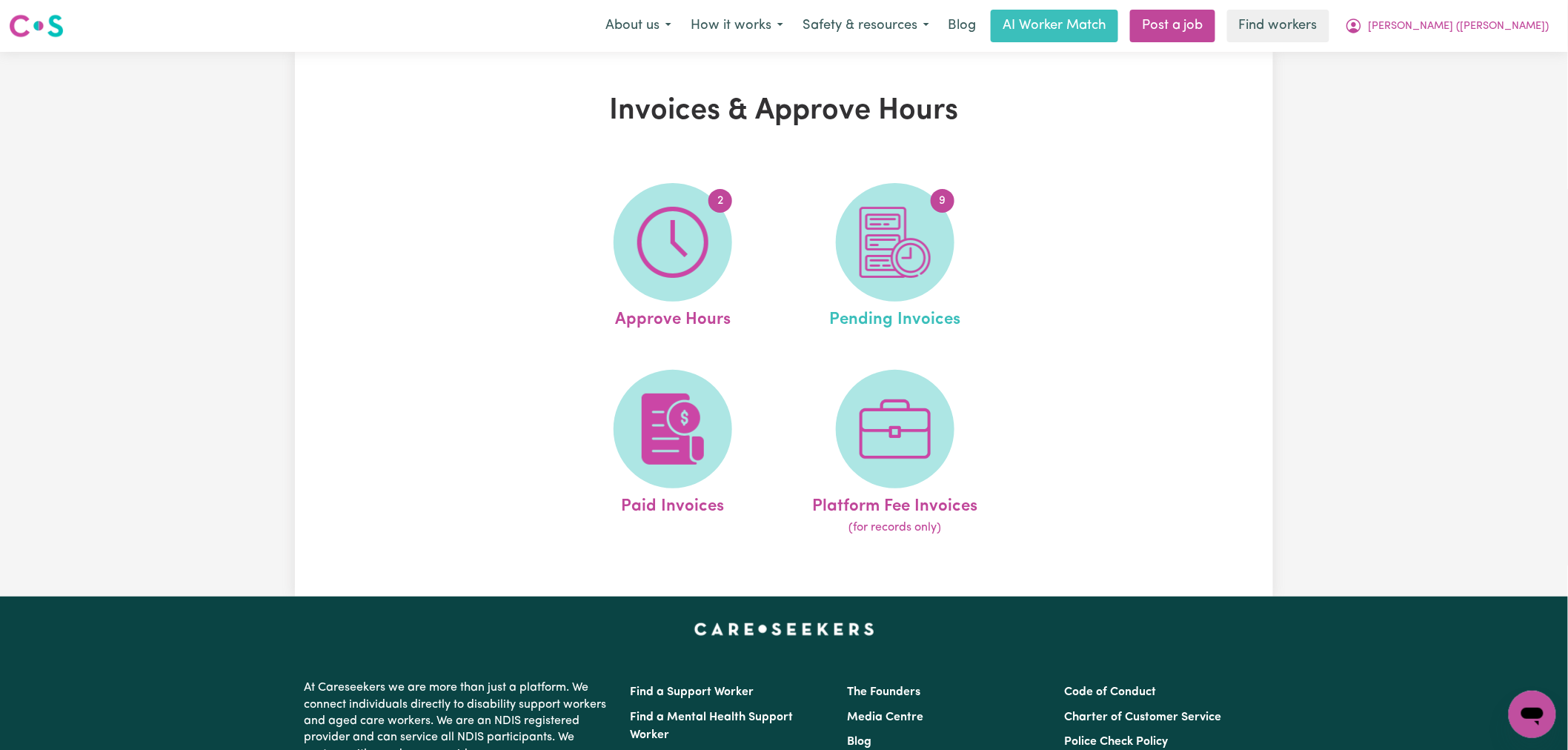
click at [966, 242] on link "9 Pending Invoices" at bounding box center [895, 258] width 213 height 150
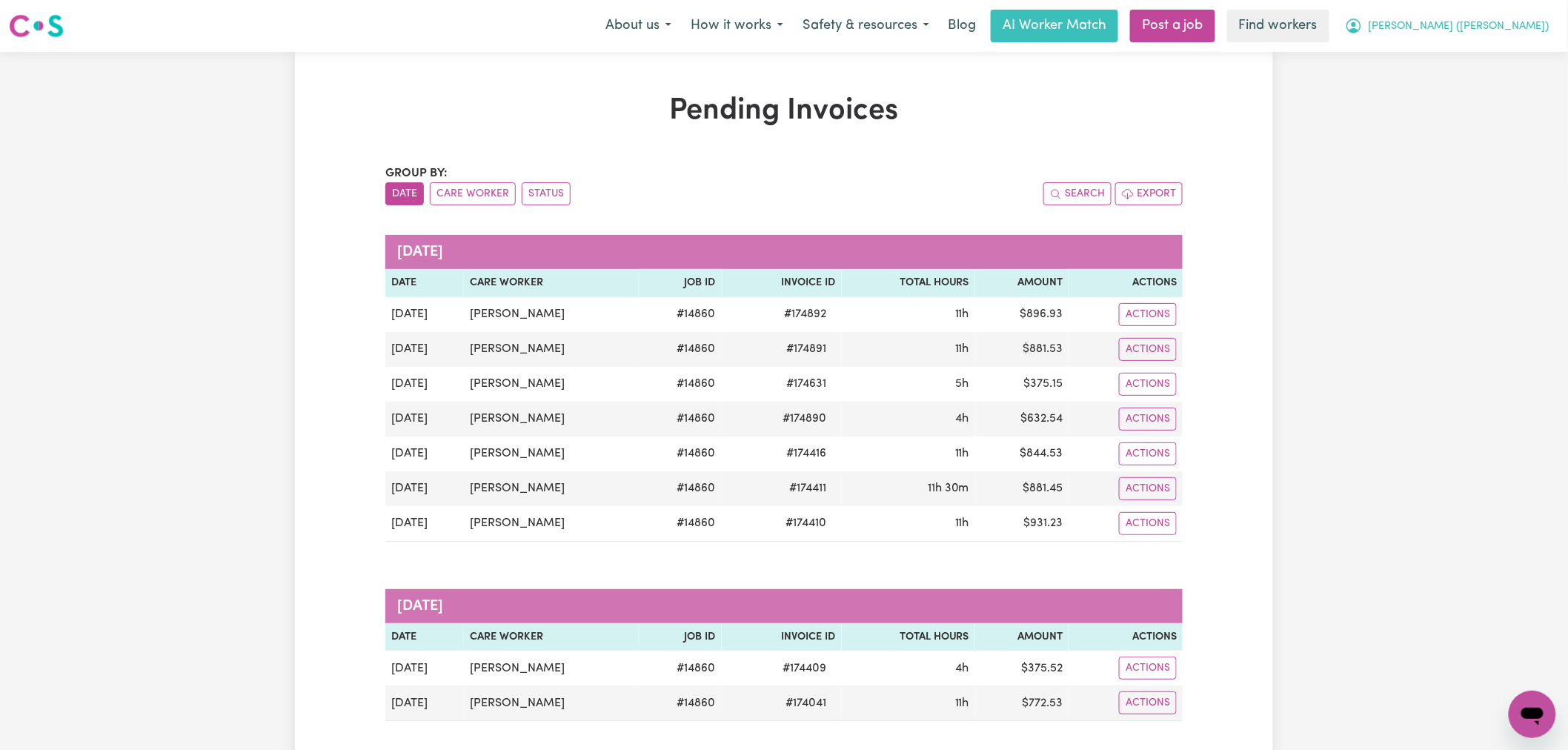
click at [1513, 31] on span "[PERSON_NAME] ([PERSON_NAME])" at bounding box center [1458, 27] width 181 height 17
click at [1502, 80] on link "Logout" at bounding box center [1499, 85] width 117 height 28
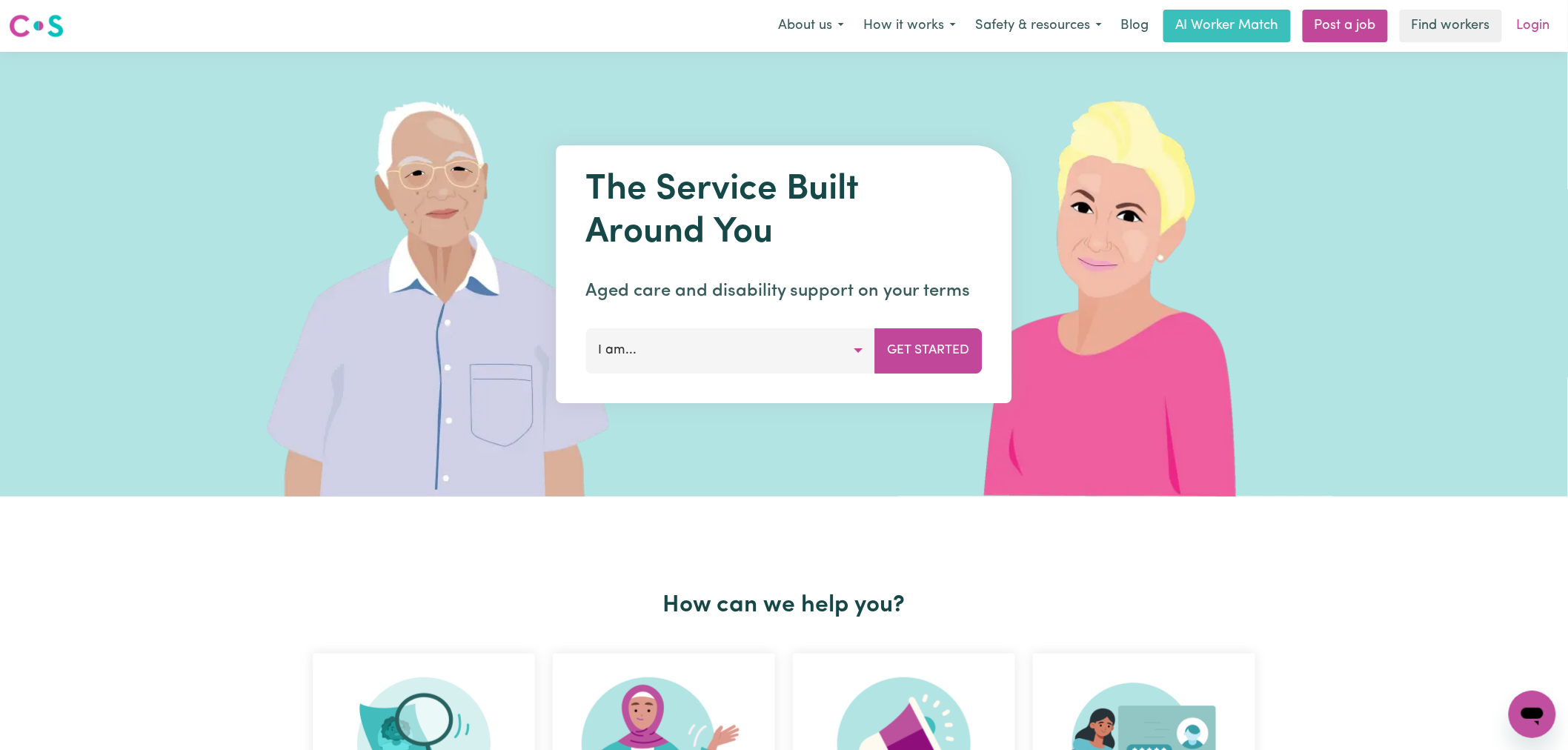
click at [1523, 26] on link "Login" at bounding box center [1533, 26] width 51 height 33
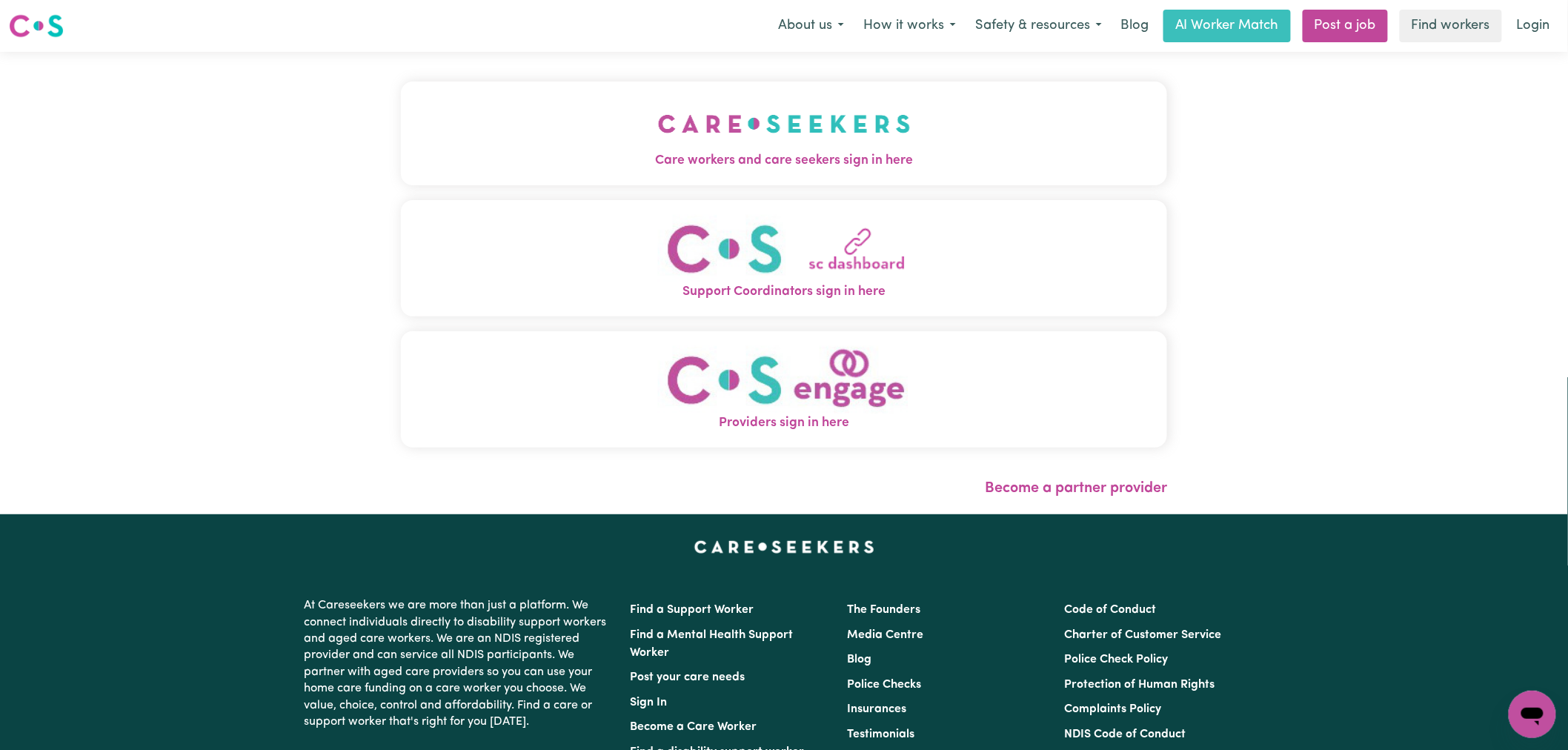
click at [565, 119] on button "Care workers and care seekers sign in here" at bounding box center [784, 133] width 766 height 104
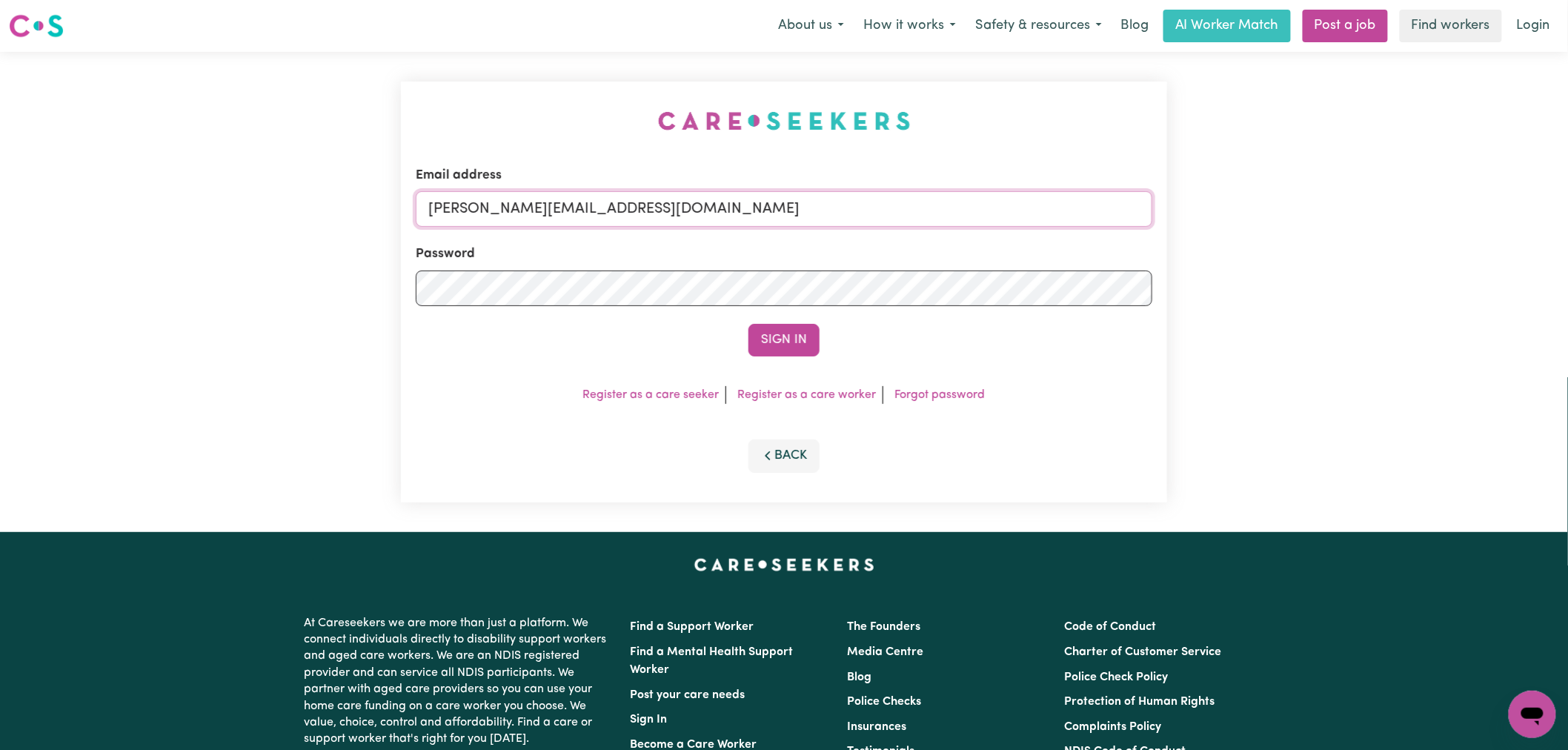
click at [707, 212] on input "[PERSON_NAME][EMAIL_ADDRESS][DOMAIN_NAME]" at bounding box center [784, 209] width 737 height 36
drag, startPoint x: 665, startPoint y: 206, endPoint x: 510, endPoint y: 206, distance: 155.0
click at [510, 206] on input "[EMAIL_ADDRESS][DOMAIN_NAME]" at bounding box center [784, 209] width 737 height 36
type input "[EMAIL_ADDRESS][PERSON_NAME][DOMAIN_NAME]"
click at [748, 324] on button "Sign In" at bounding box center [784, 339] width 71 height 33
